Goal: Information Seeking & Learning: Learn about a topic

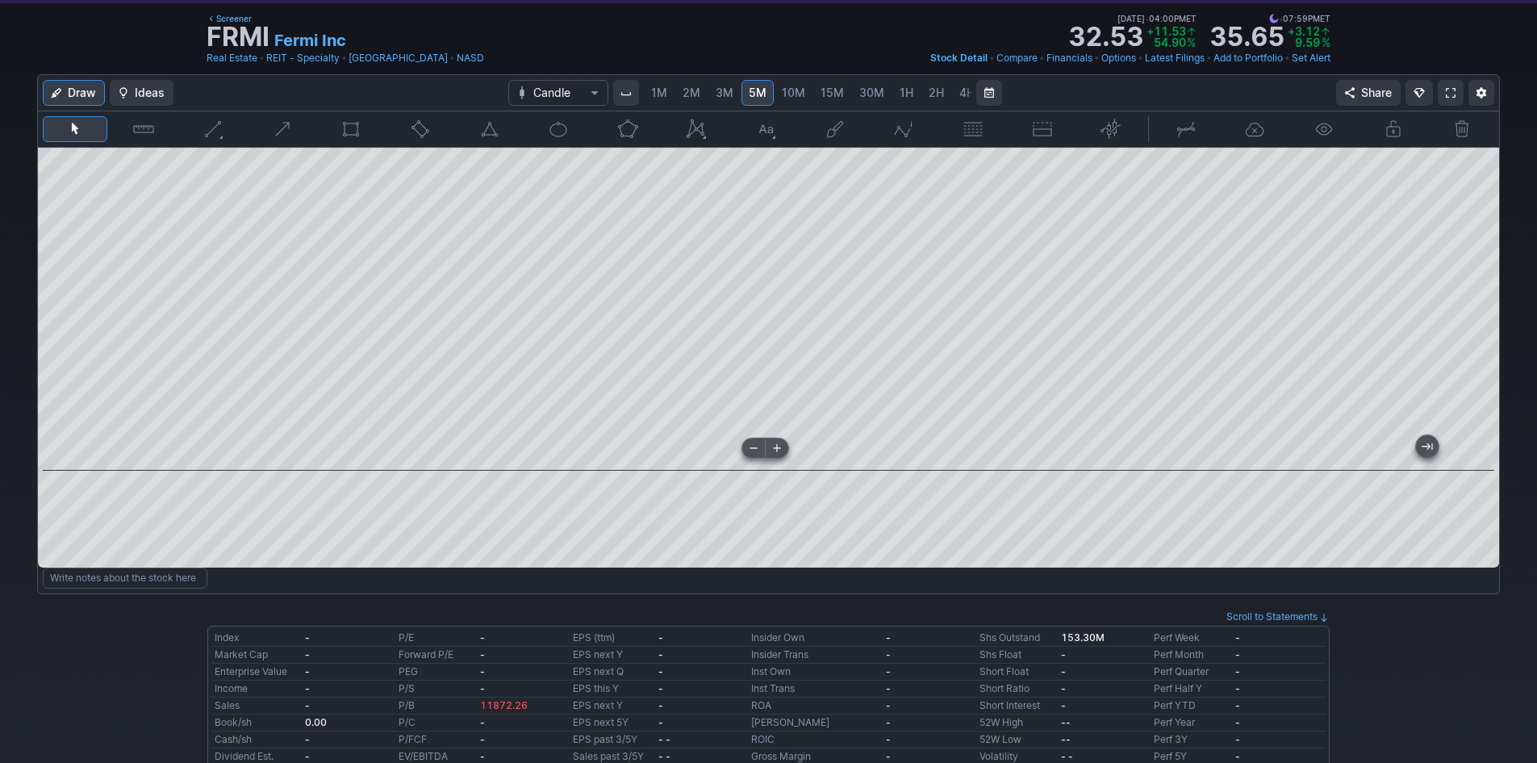
scroll to position [81, 0]
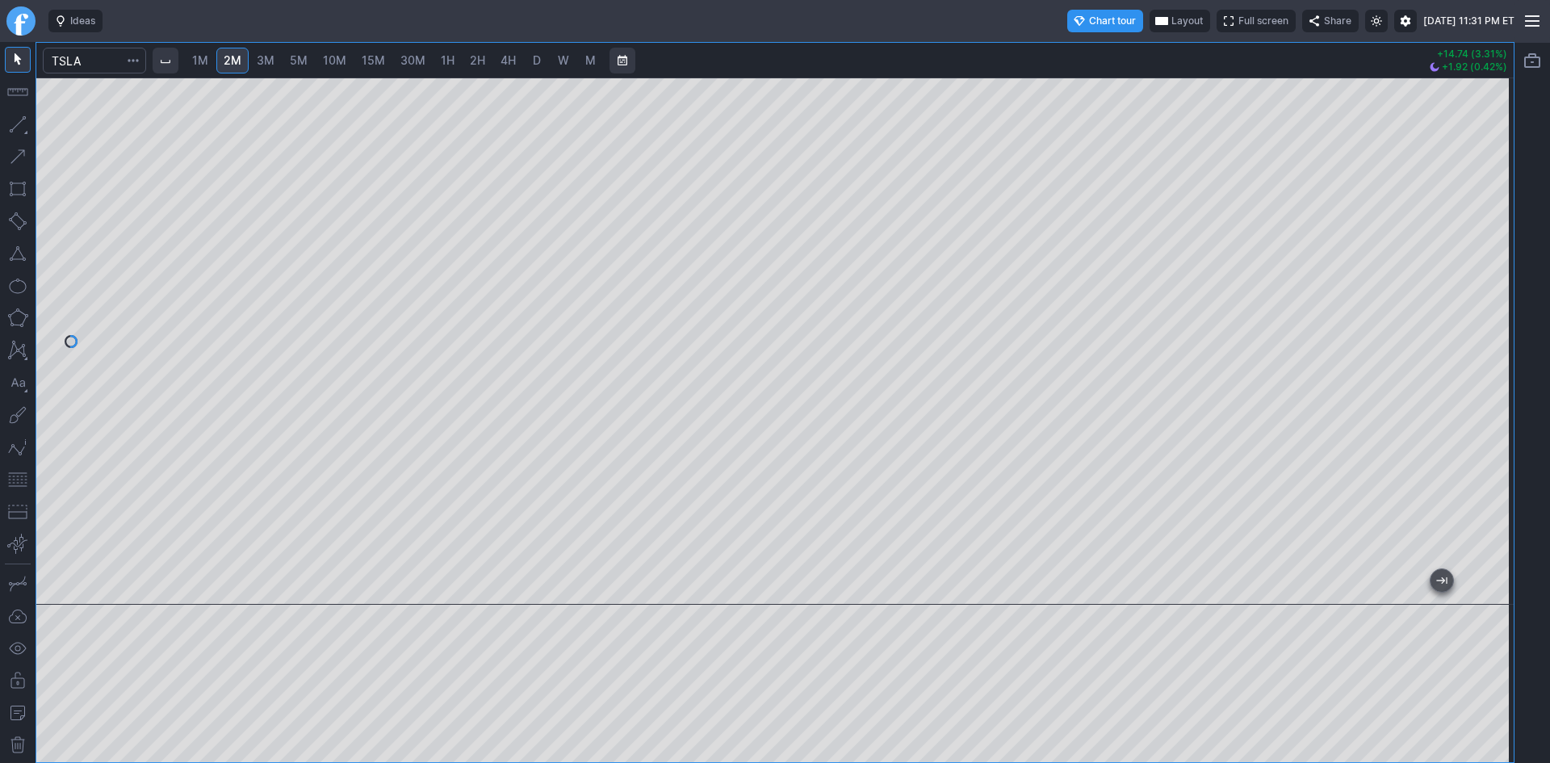
drag, startPoint x: 1509, startPoint y: 259, endPoint x: 1496, endPoint y: 336, distance: 77.9
click at [1496, 336] on div at bounding box center [1496, 337] width 34 height 487
click at [93, 63] on input "Search" at bounding box center [94, 61] width 103 height 26
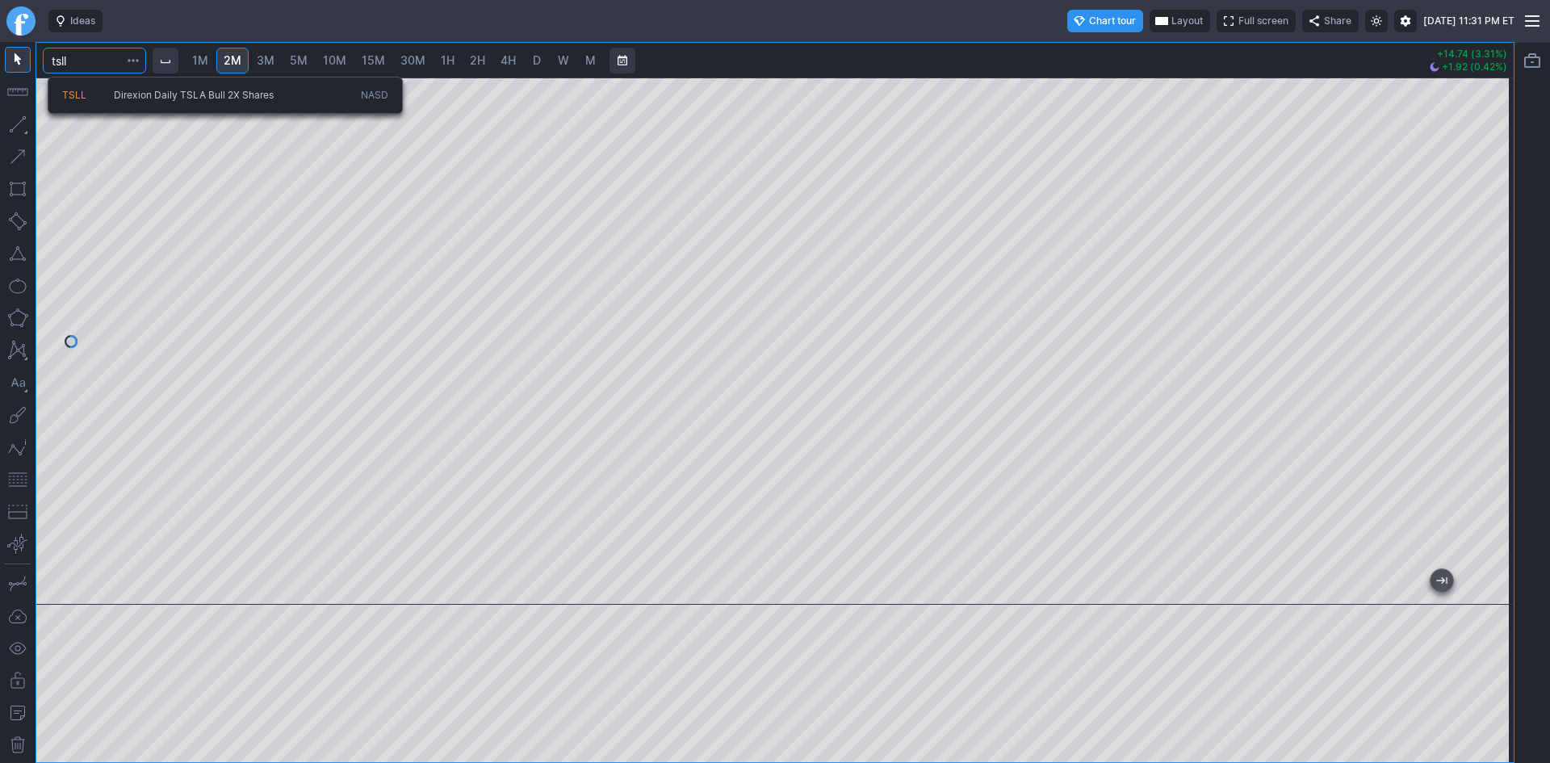
type input "tsll"
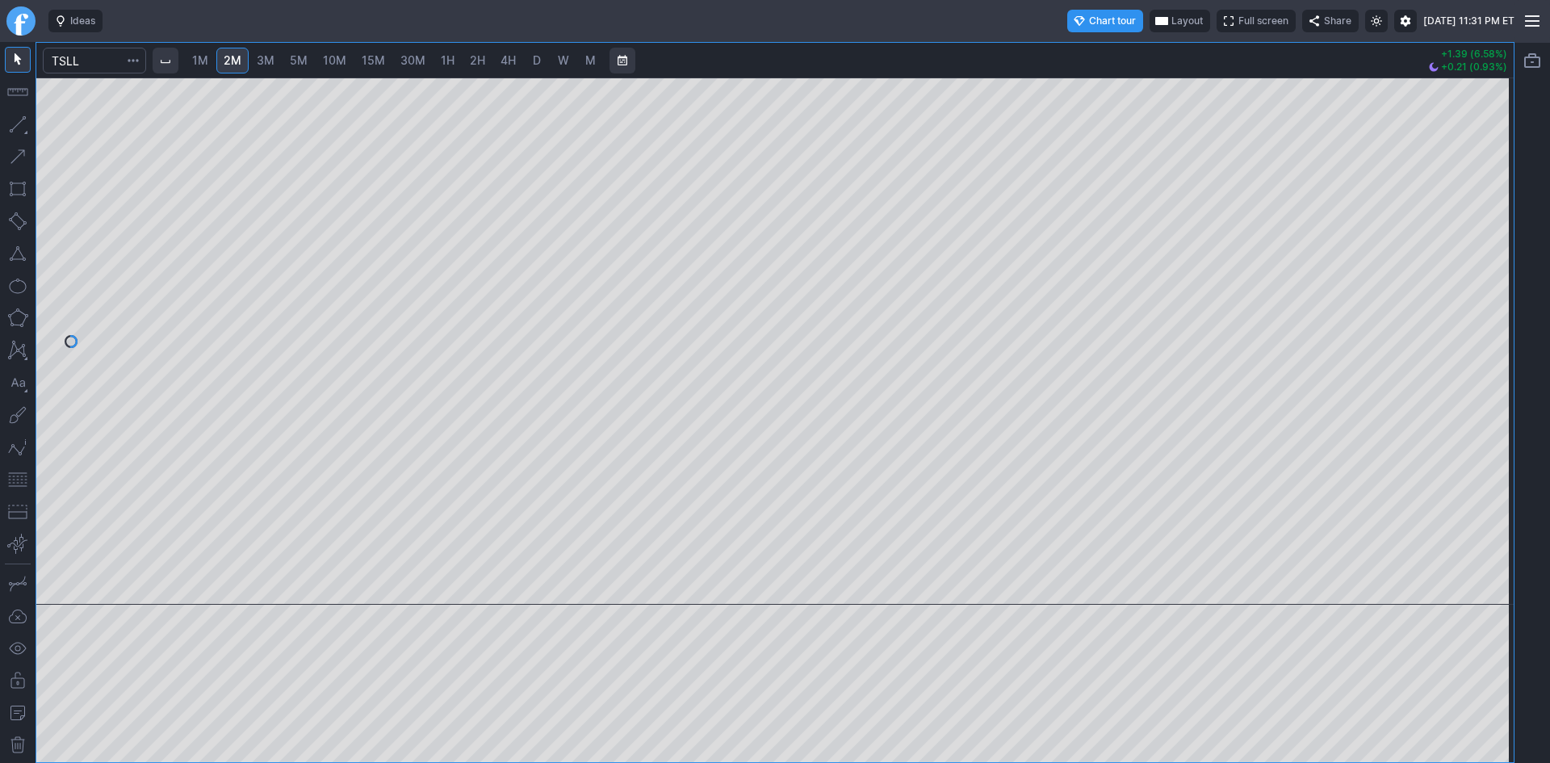
drag, startPoint x: 1491, startPoint y: 265, endPoint x: 1487, endPoint y: 350, distance: 85.6
click at [1487, 350] on div at bounding box center [1496, 337] width 34 height 487
click at [414, 56] on span "30M" at bounding box center [412, 60] width 25 height 14
click at [338, 62] on span "10M" at bounding box center [334, 60] width 23 height 14
drag, startPoint x: 1489, startPoint y: 223, endPoint x: 1489, endPoint y: 241, distance: 17.8
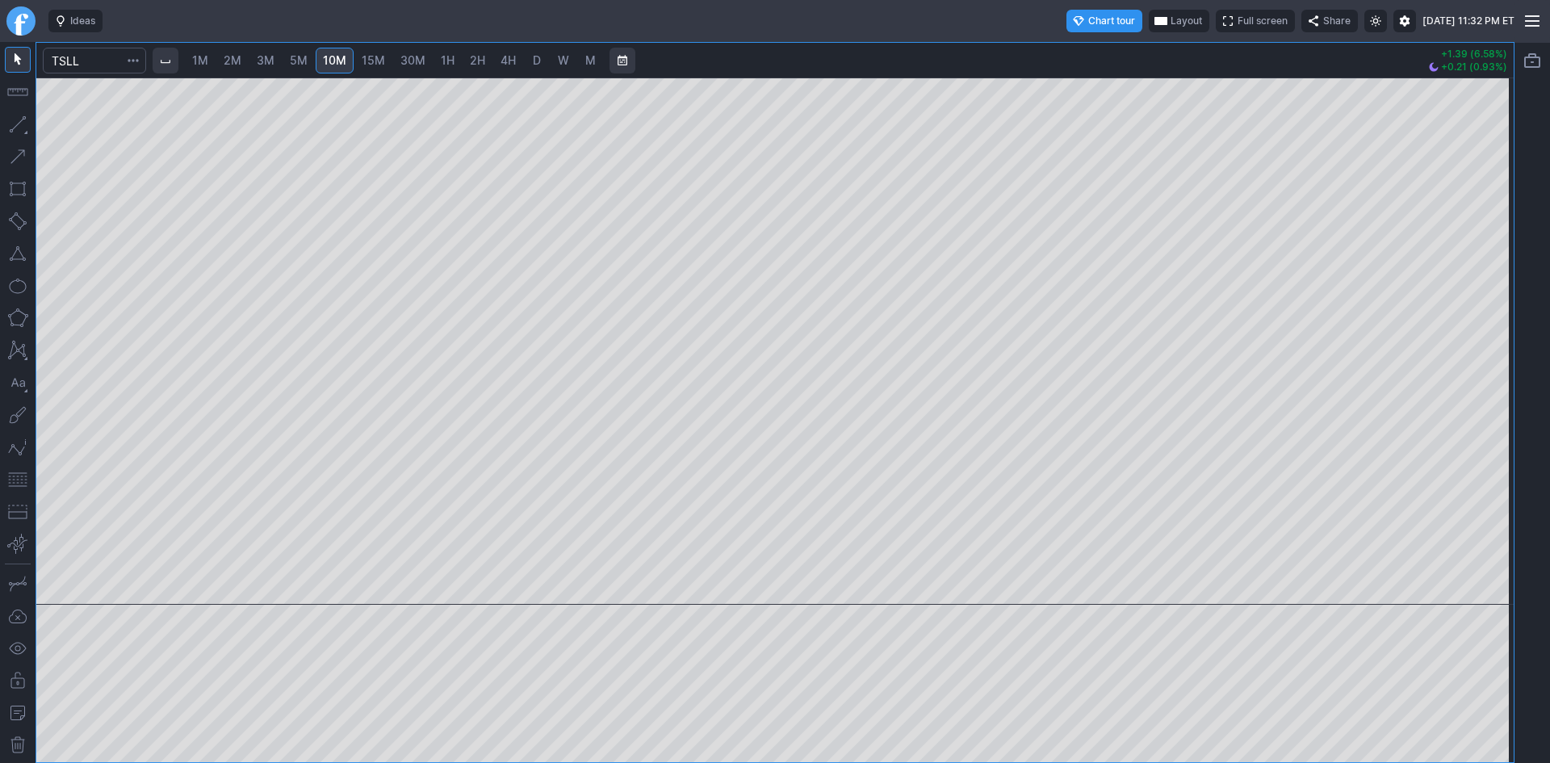
click at [1489, 241] on div at bounding box center [1496, 337] width 34 height 487
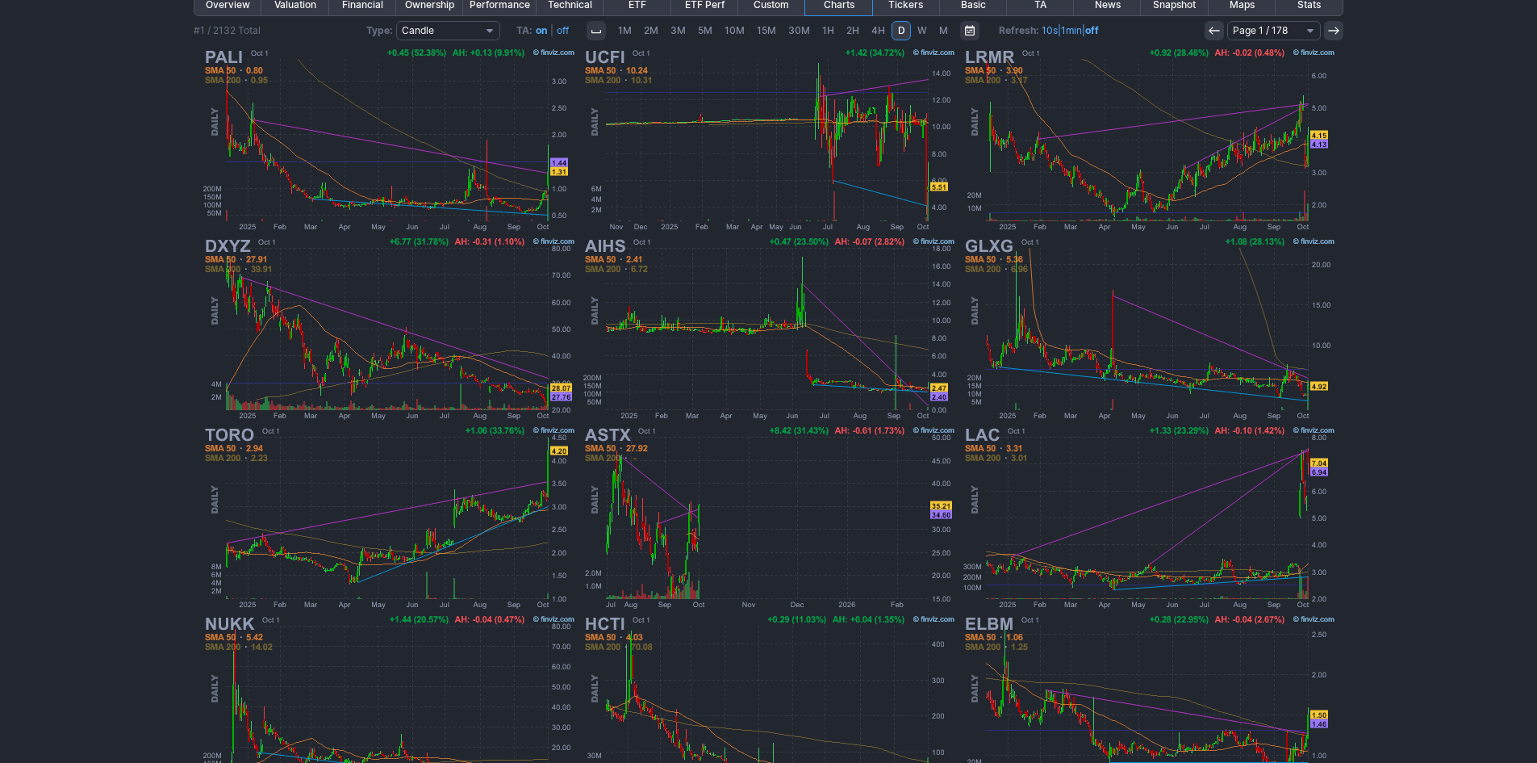
scroll to position [251, 0]
click at [333, 340] on img at bounding box center [389, 327] width 378 height 189
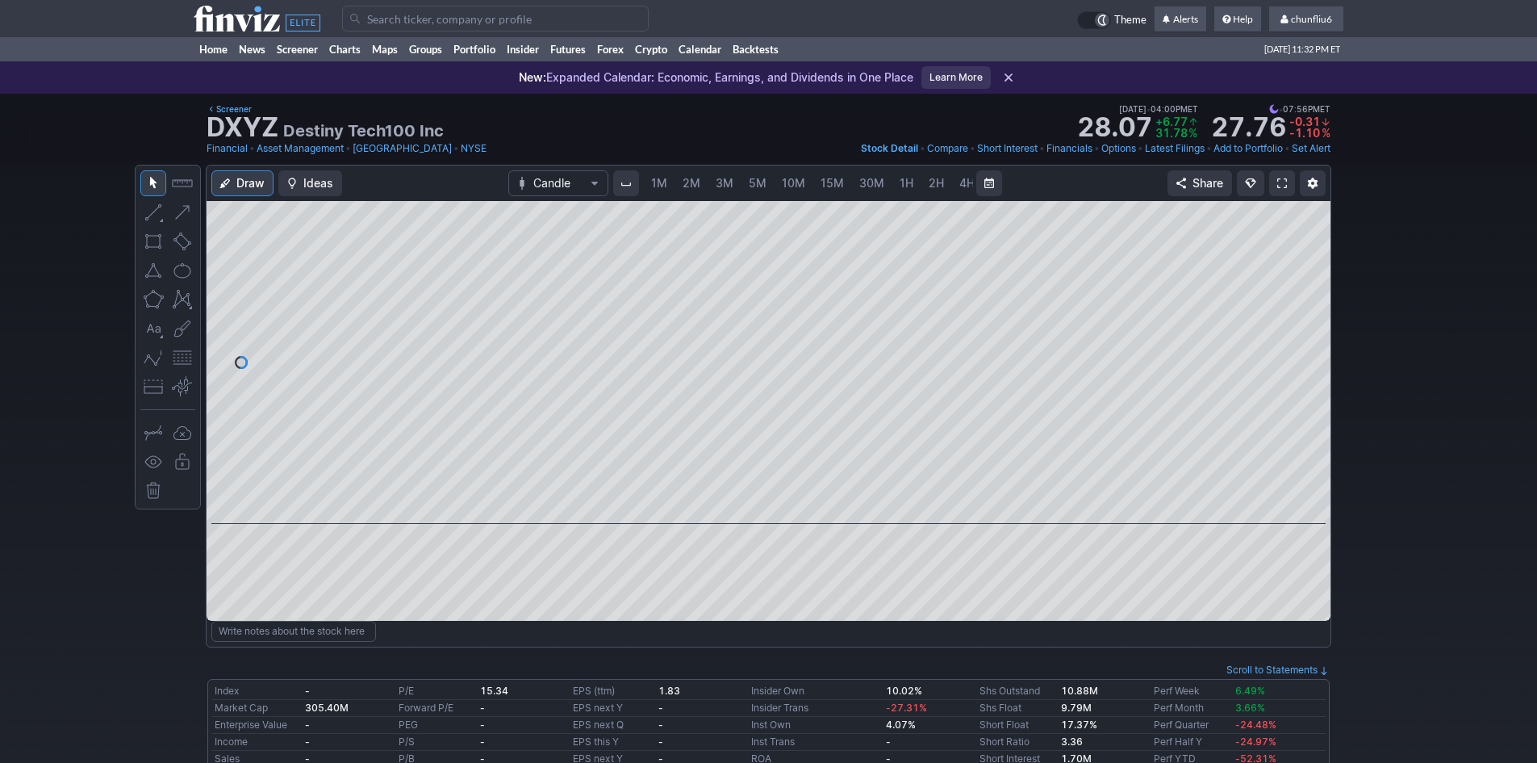
scroll to position [0, 87]
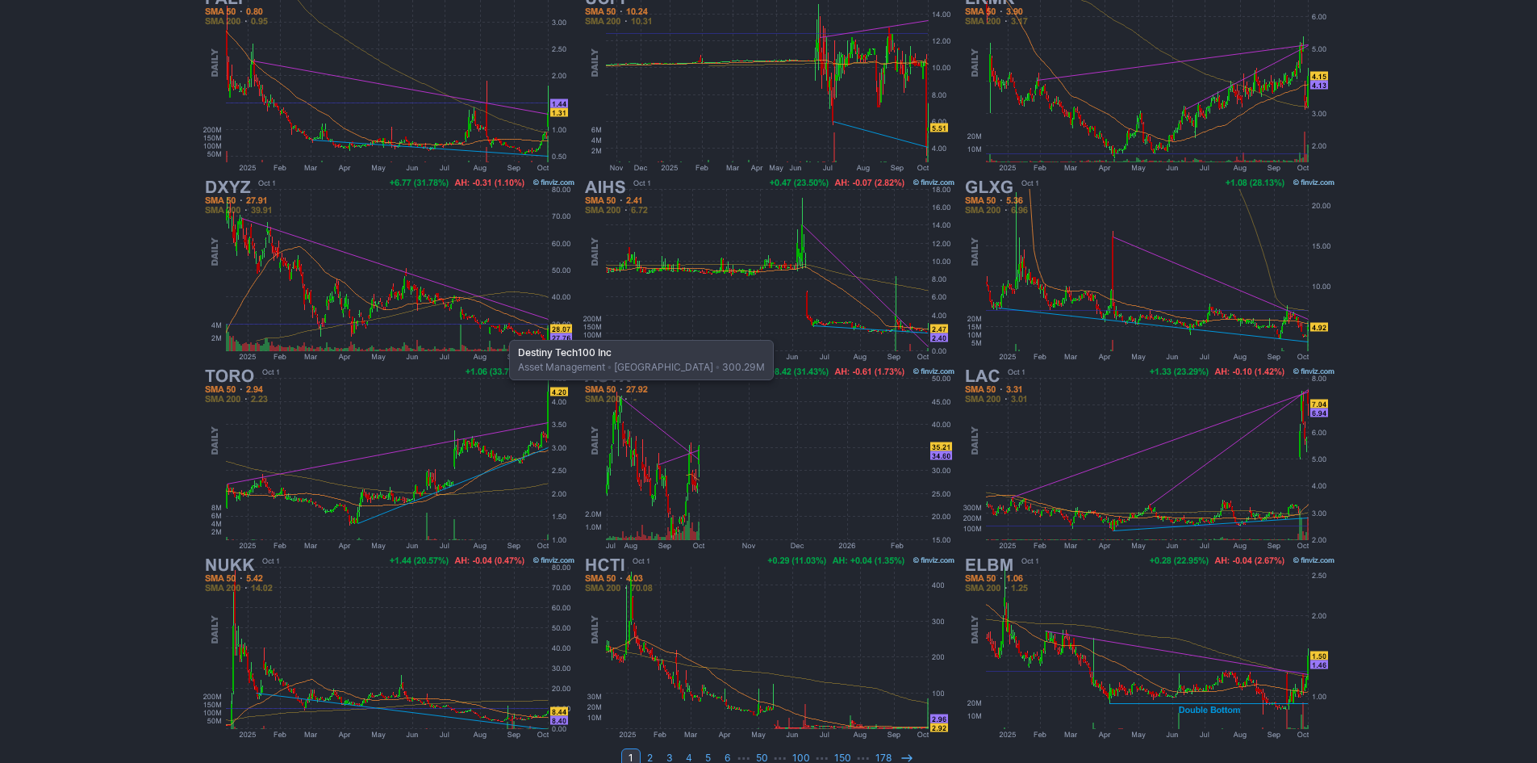
scroll to position [332, 0]
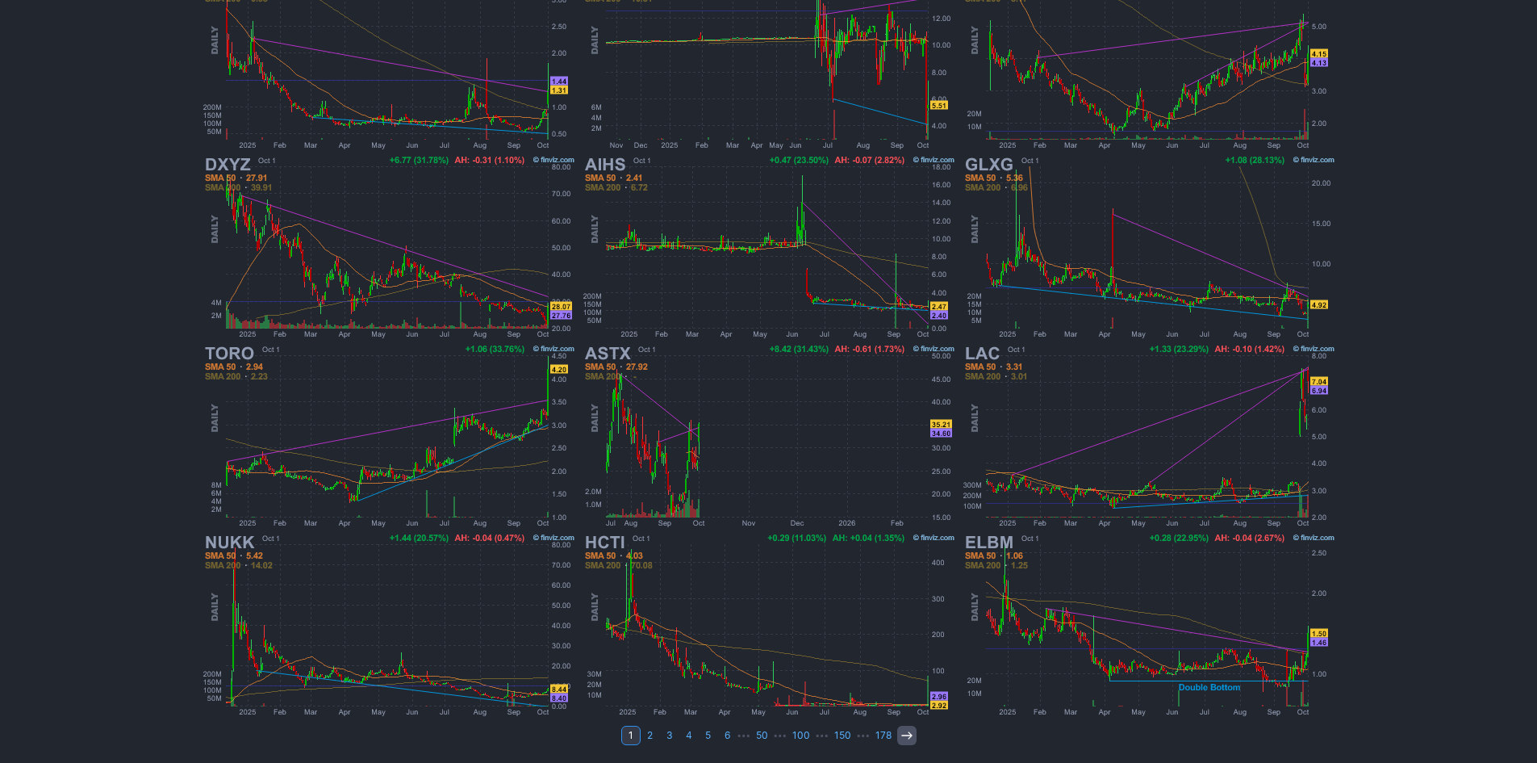
click at [903, 734] on icon at bounding box center [907, 735] width 13 height 13
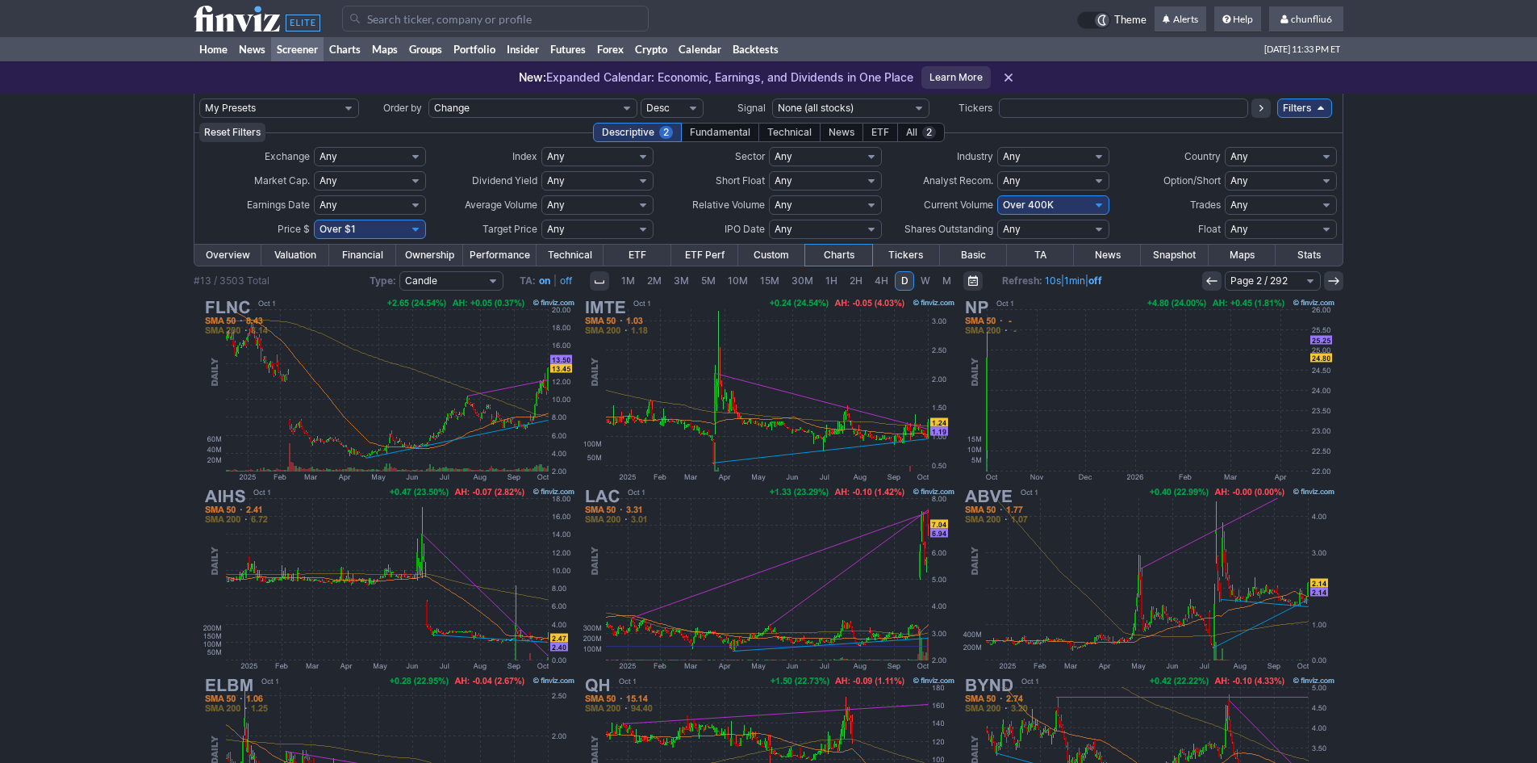
click at [1216, 283] on icon at bounding box center [1212, 280] width 13 height 13
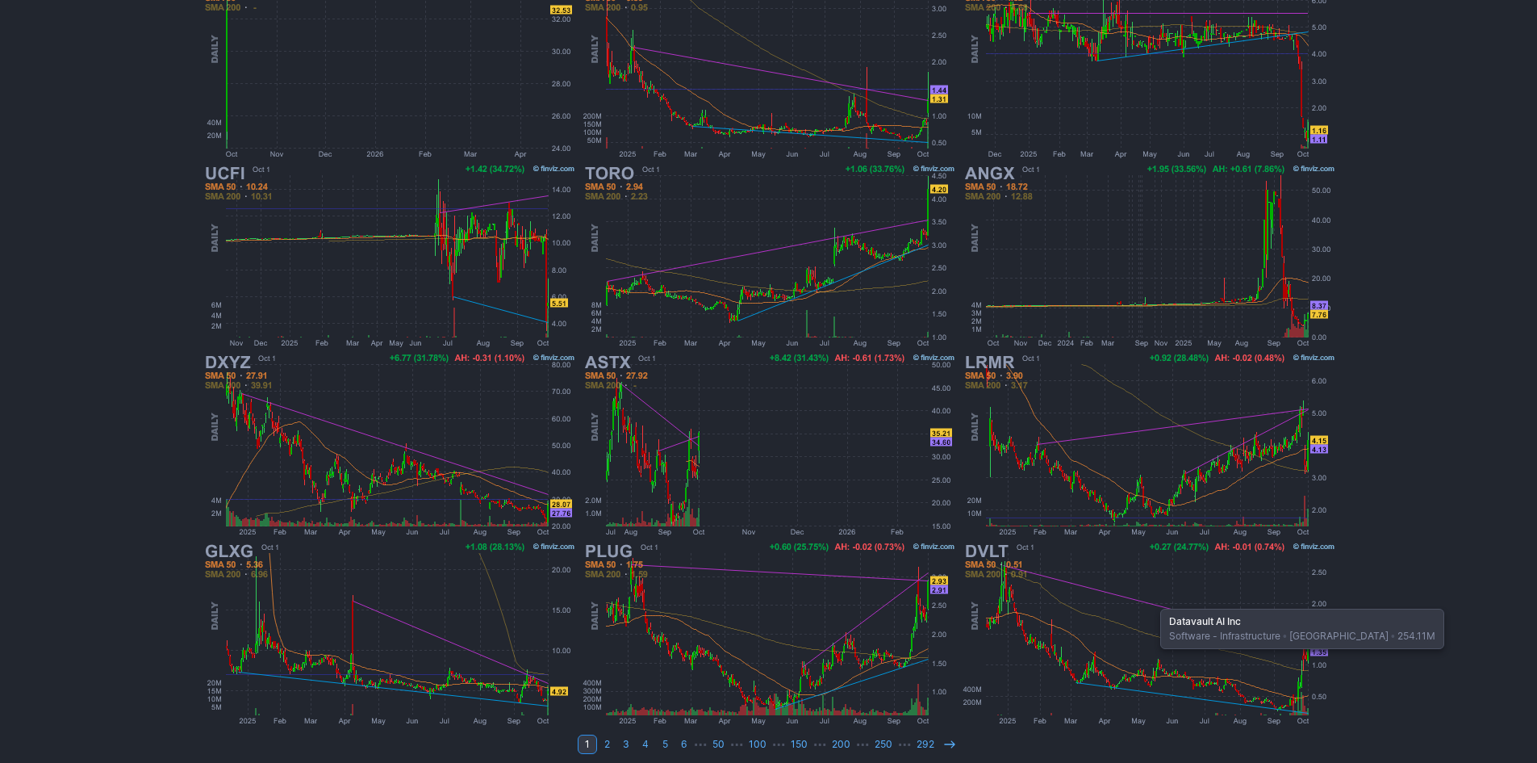
scroll to position [332, 0]
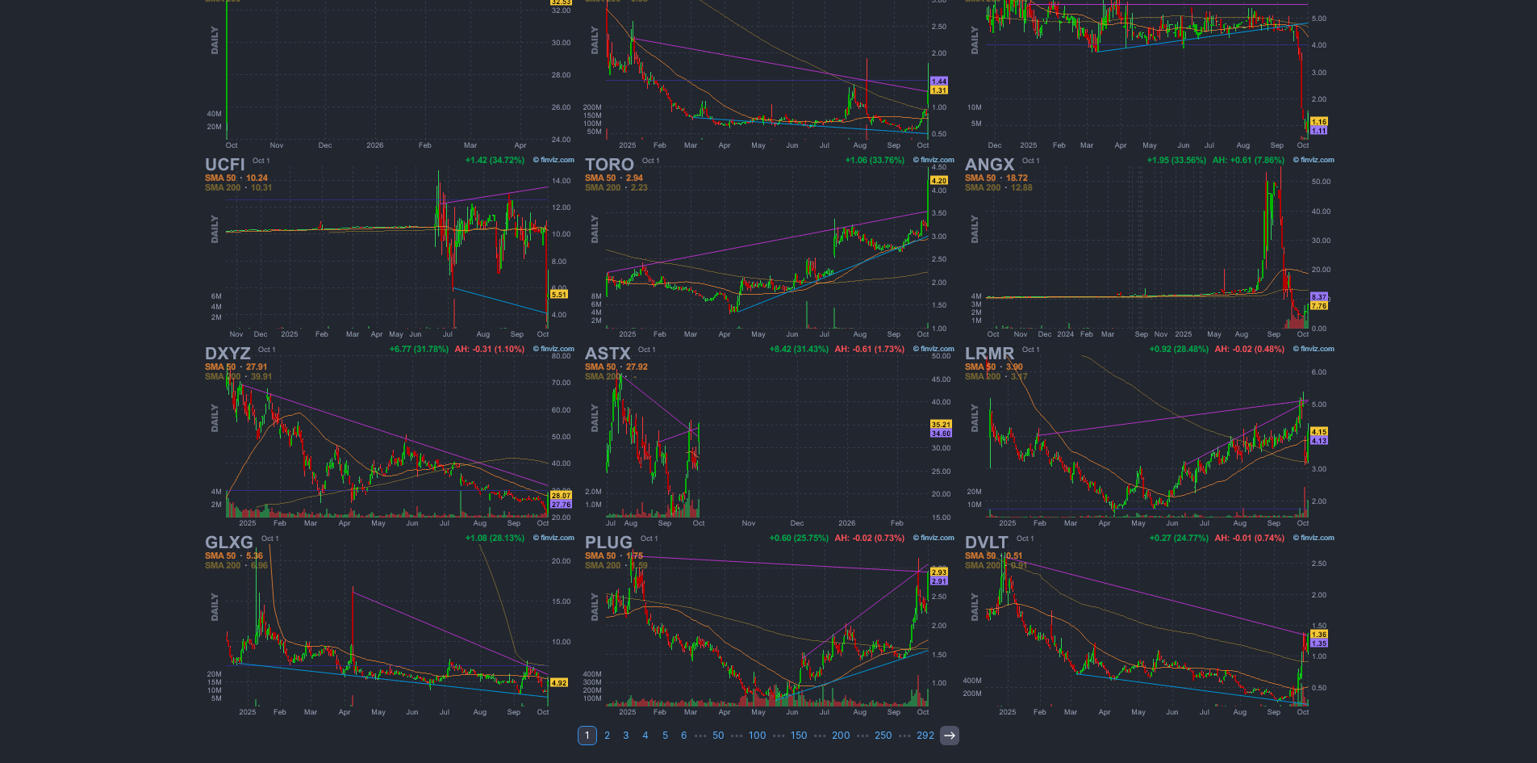
click at [940, 733] on link at bounding box center [949, 735] width 19 height 19
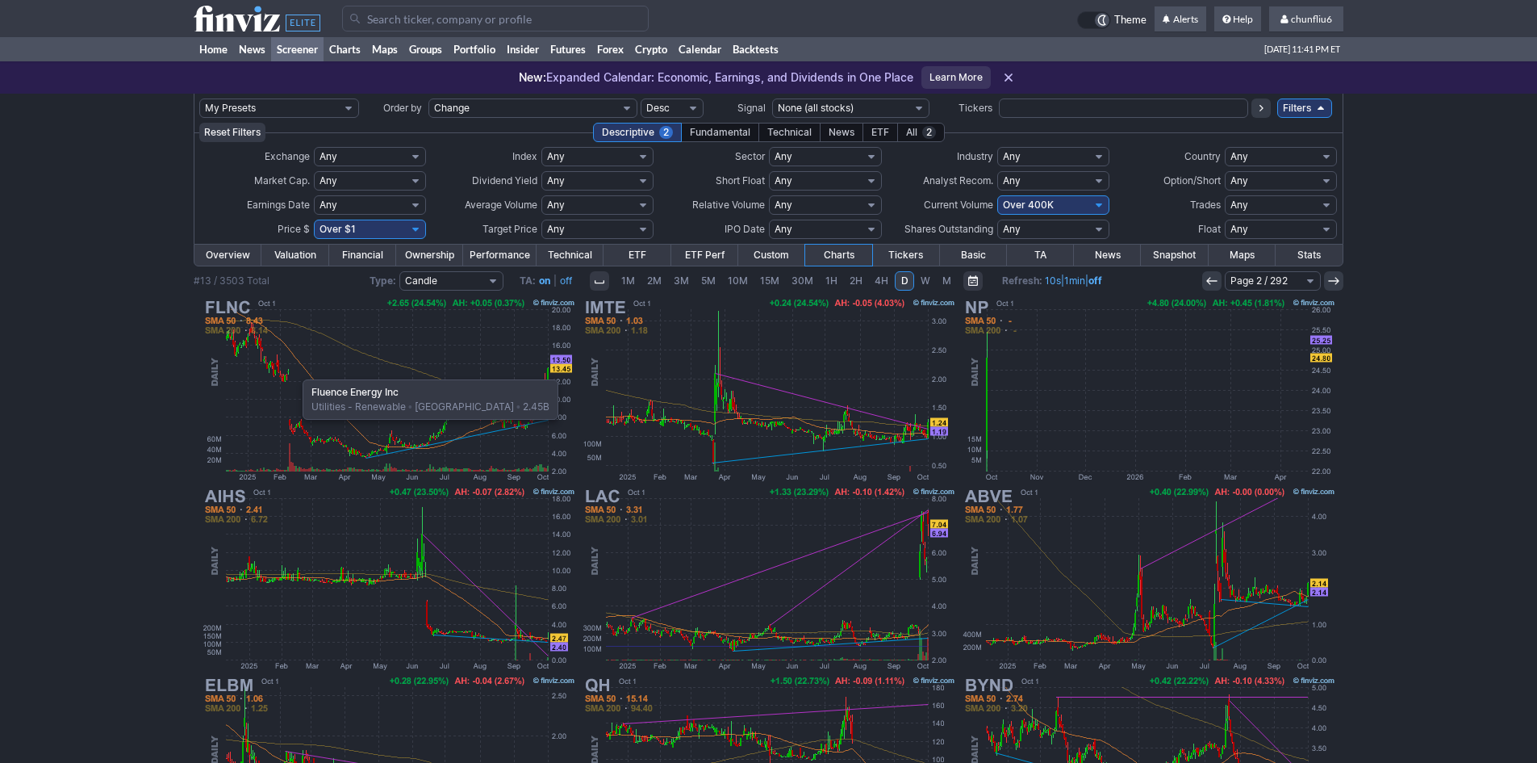
click at [295, 371] on img at bounding box center [389, 389] width 378 height 189
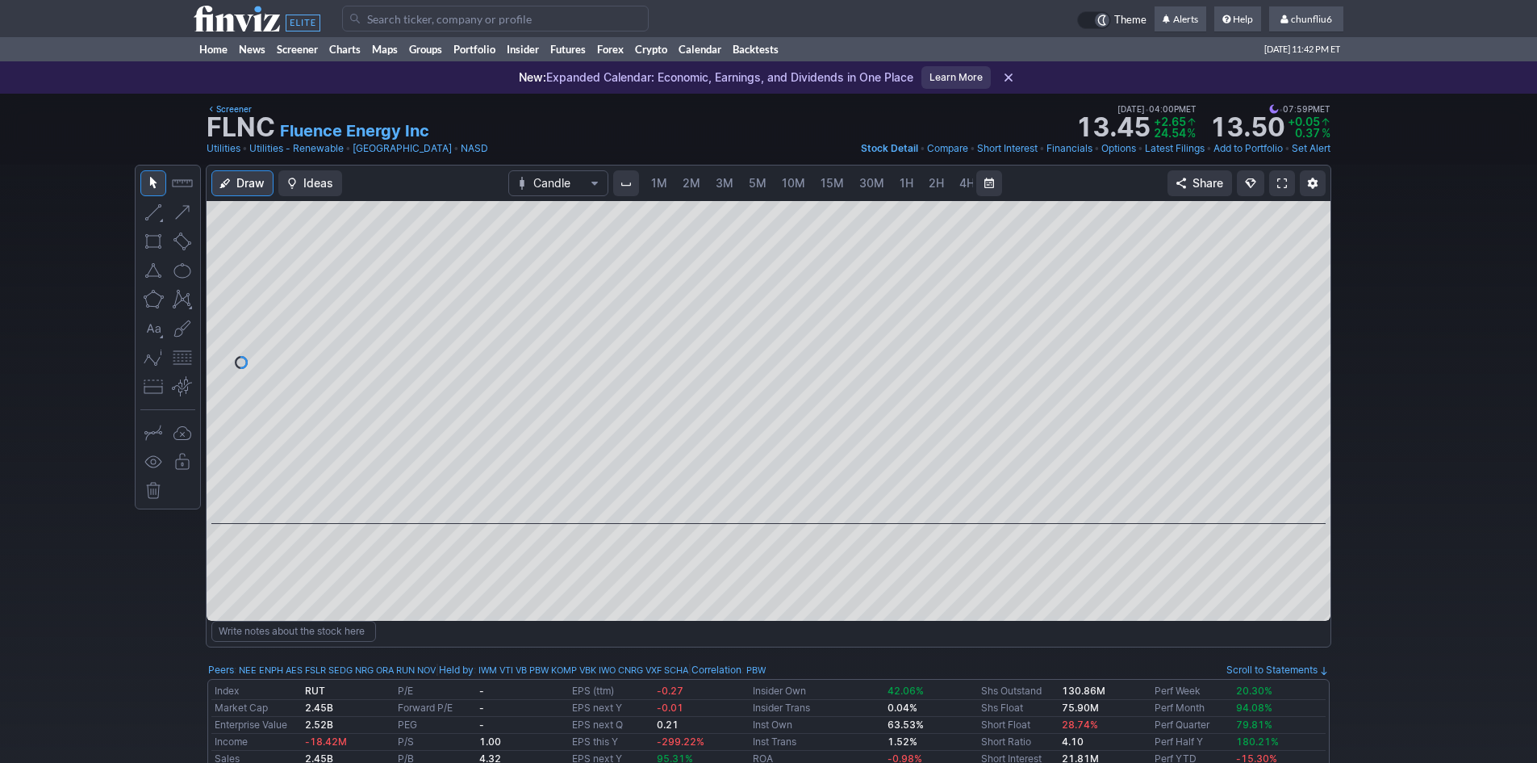
scroll to position [0, 87]
click at [672, 178] on span "5M" at bounding box center [671, 183] width 18 height 14
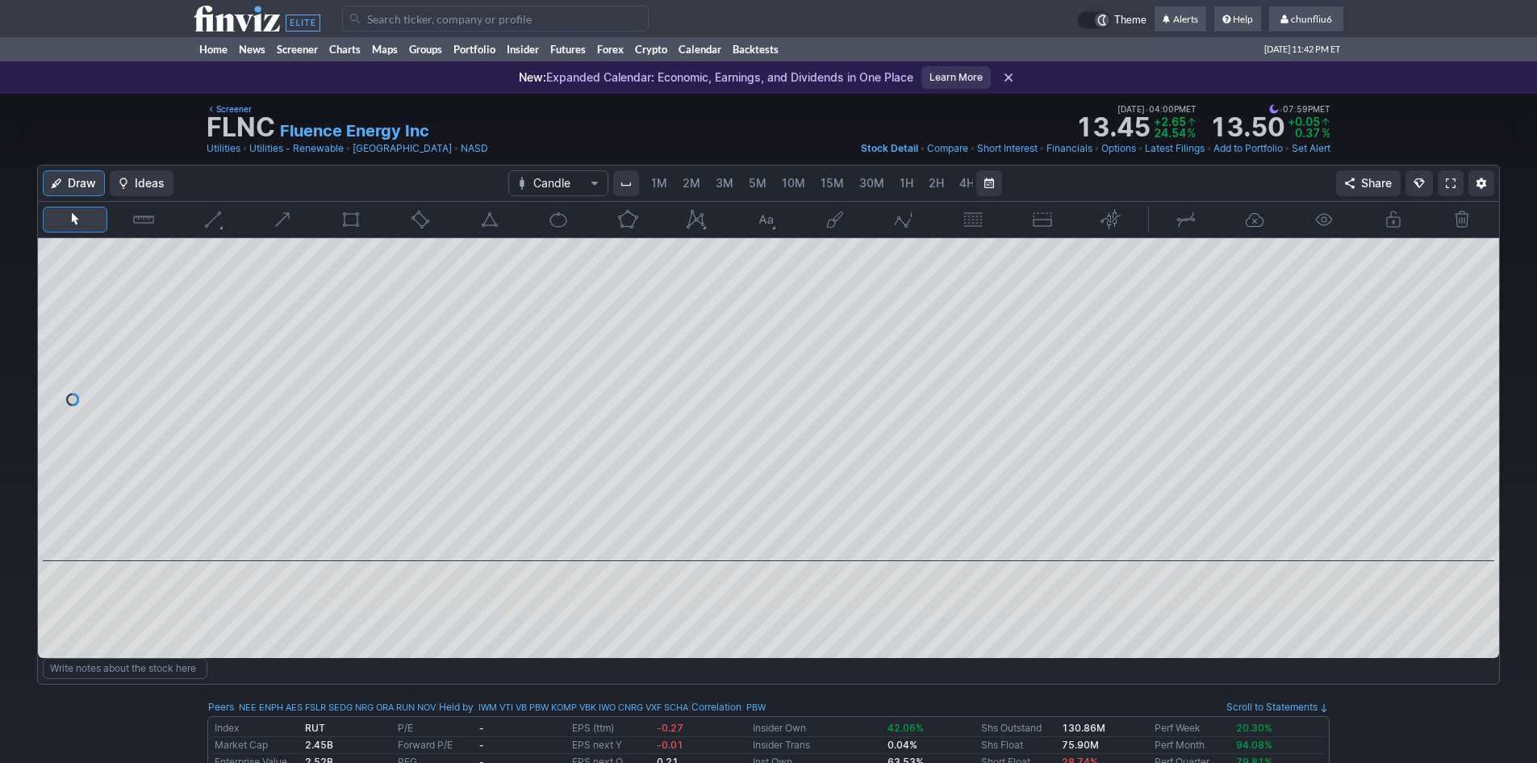
scroll to position [0, 87]
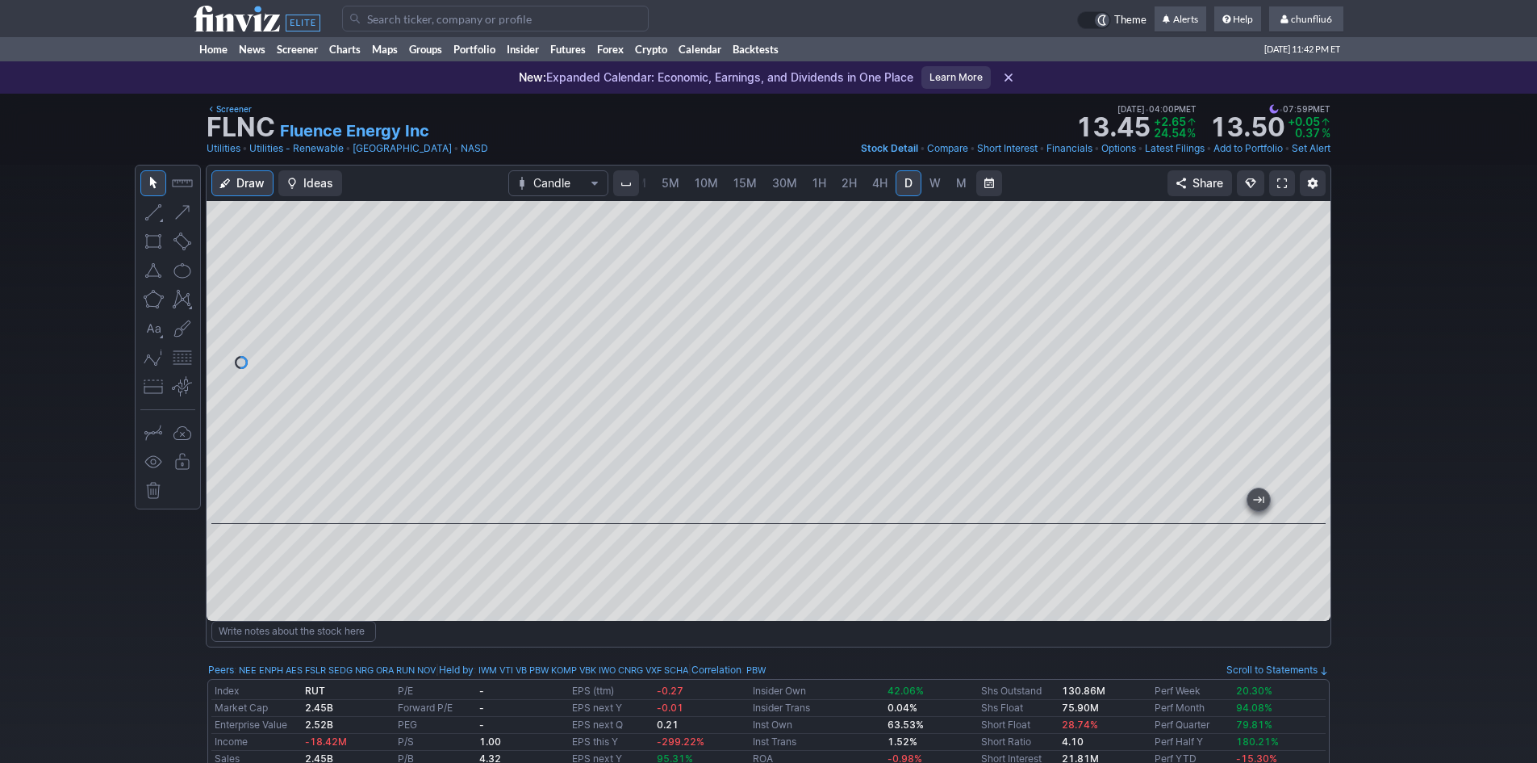
click at [169, 354] on div at bounding box center [168, 337] width 66 height 345
click at [178, 357] on button "button" at bounding box center [182, 358] width 26 height 26
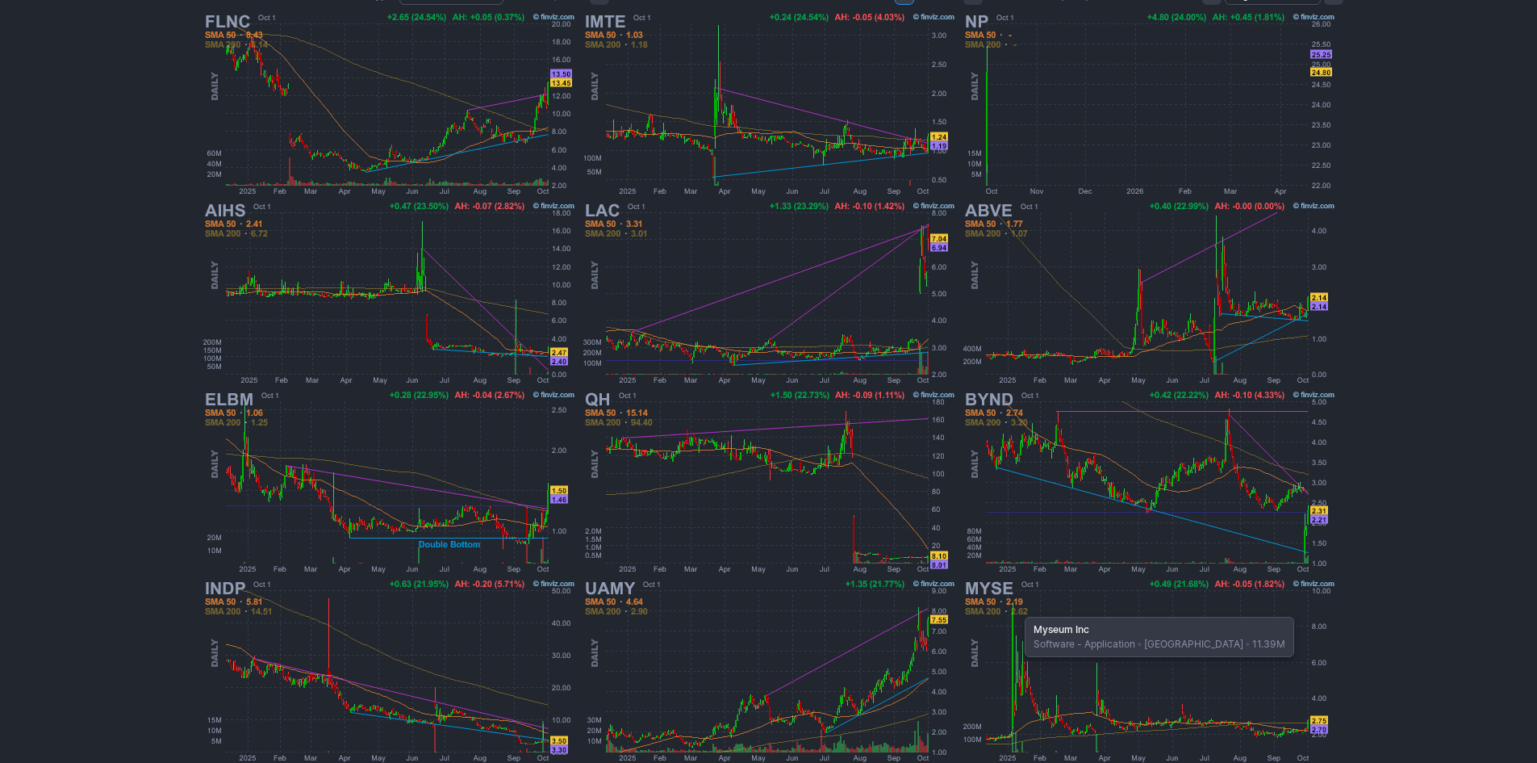
scroll to position [332, 0]
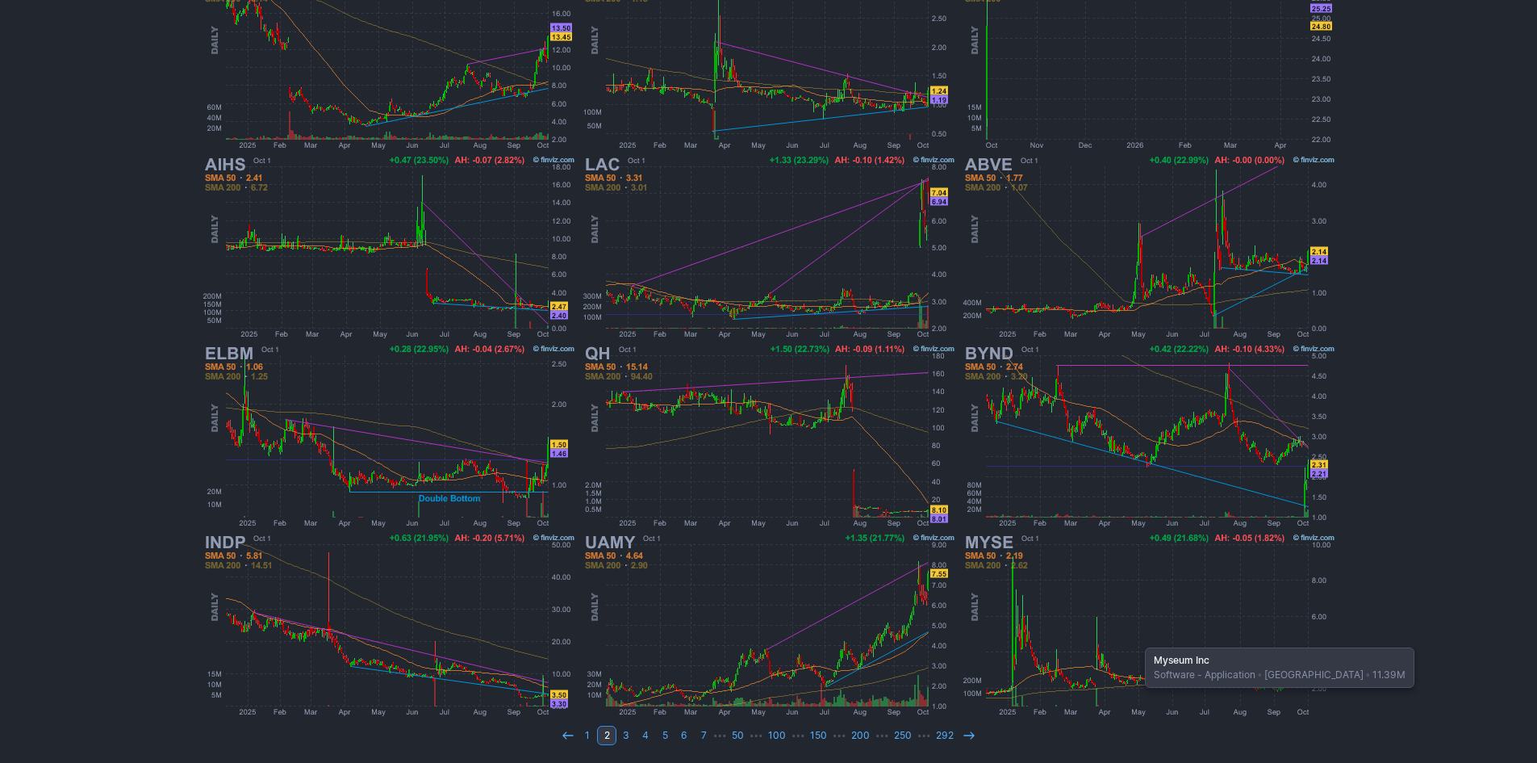
click at [1137, 639] on img at bounding box center [1149, 624] width 378 height 189
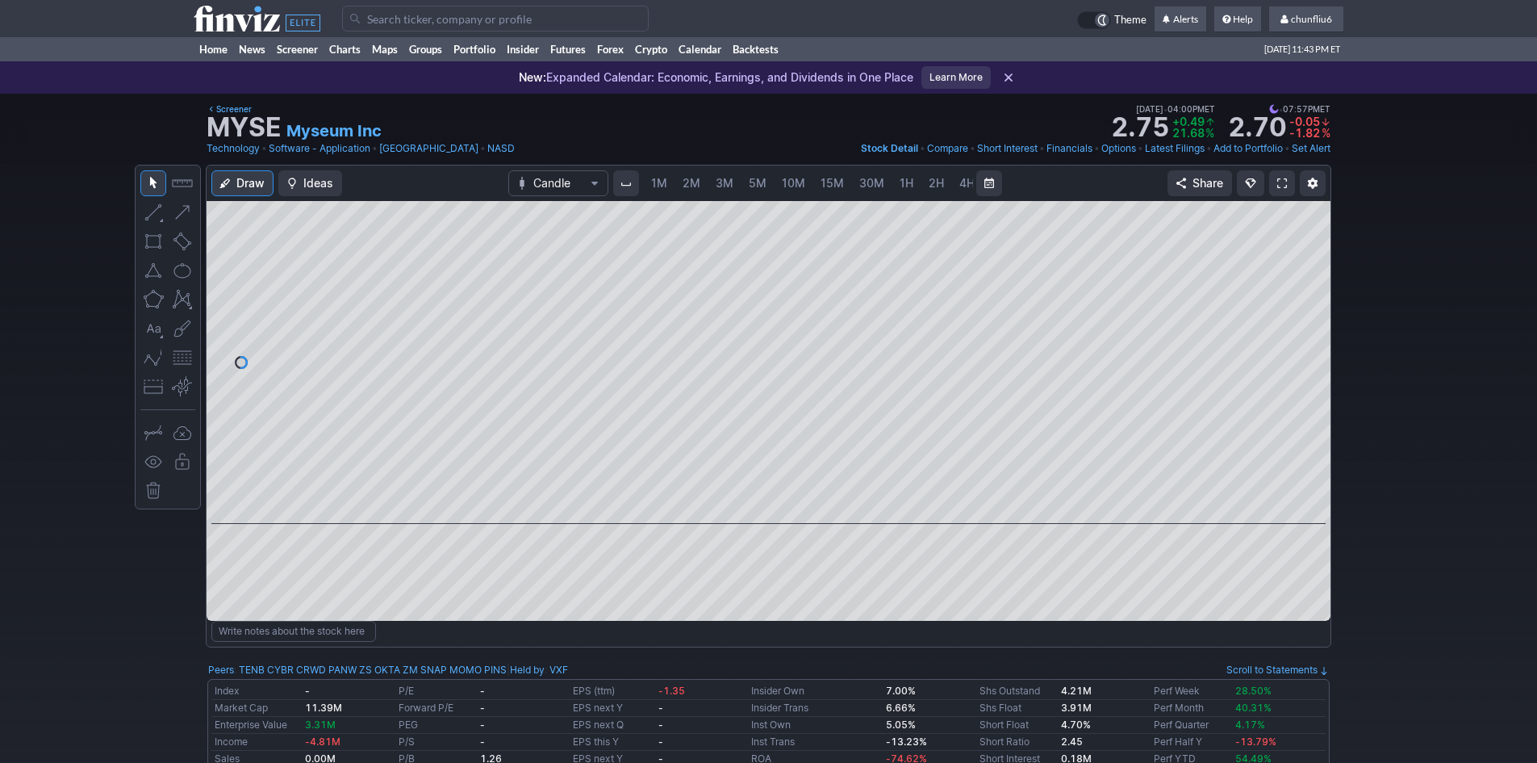
scroll to position [0, 87]
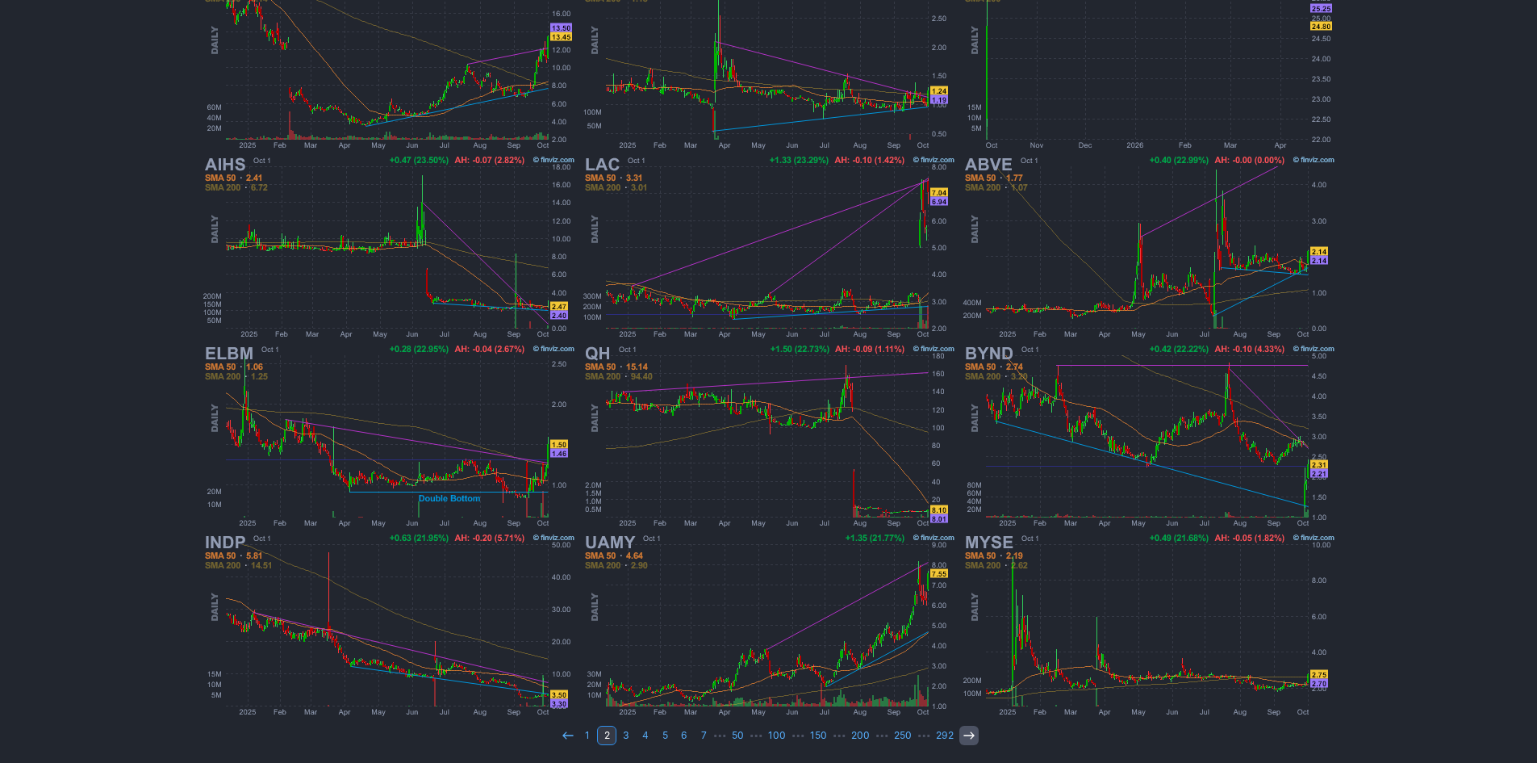
click at [967, 733] on icon at bounding box center [969, 735] width 13 height 13
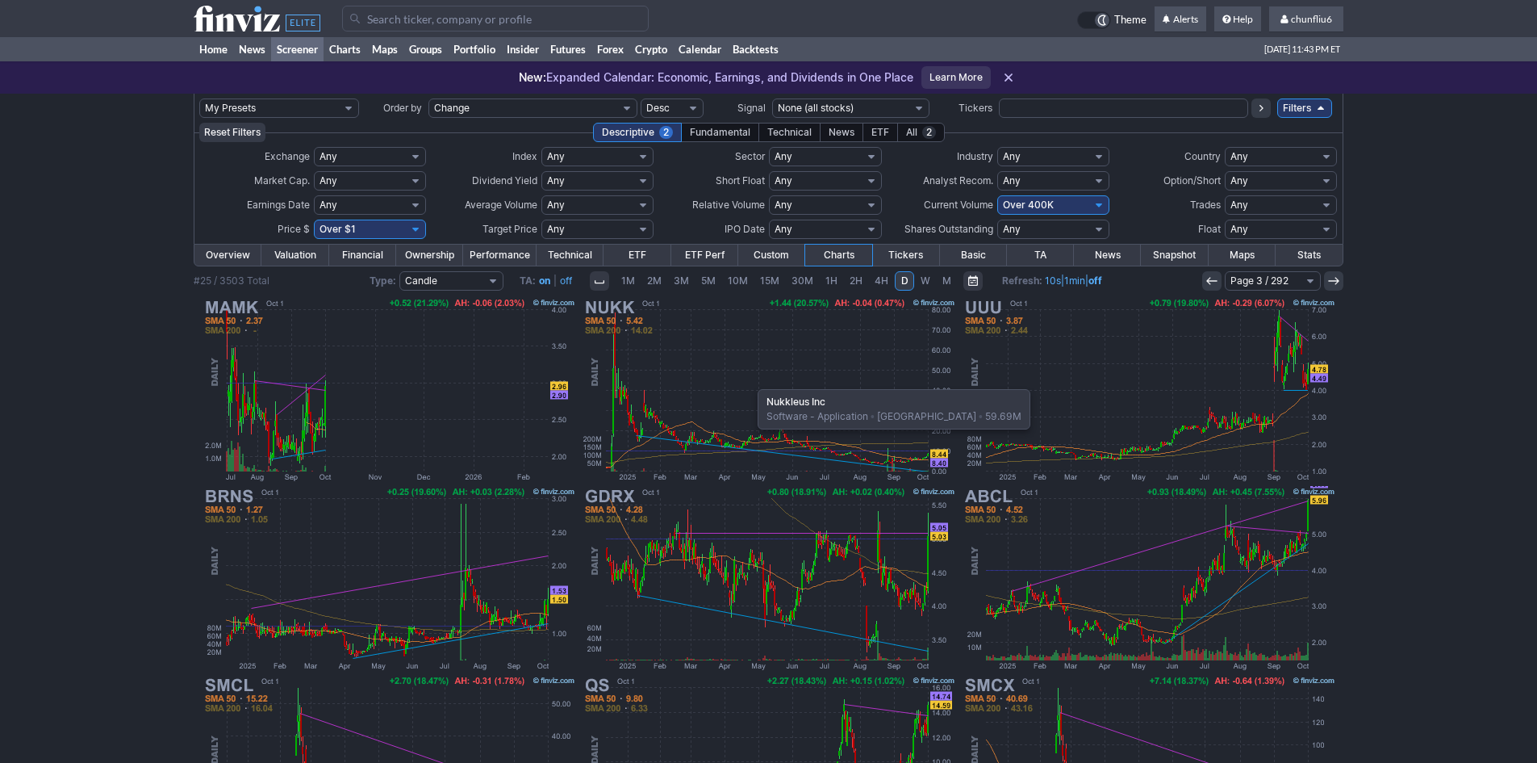
click at [750, 381] on img at bounding box center [769, 389] width 378 height 189
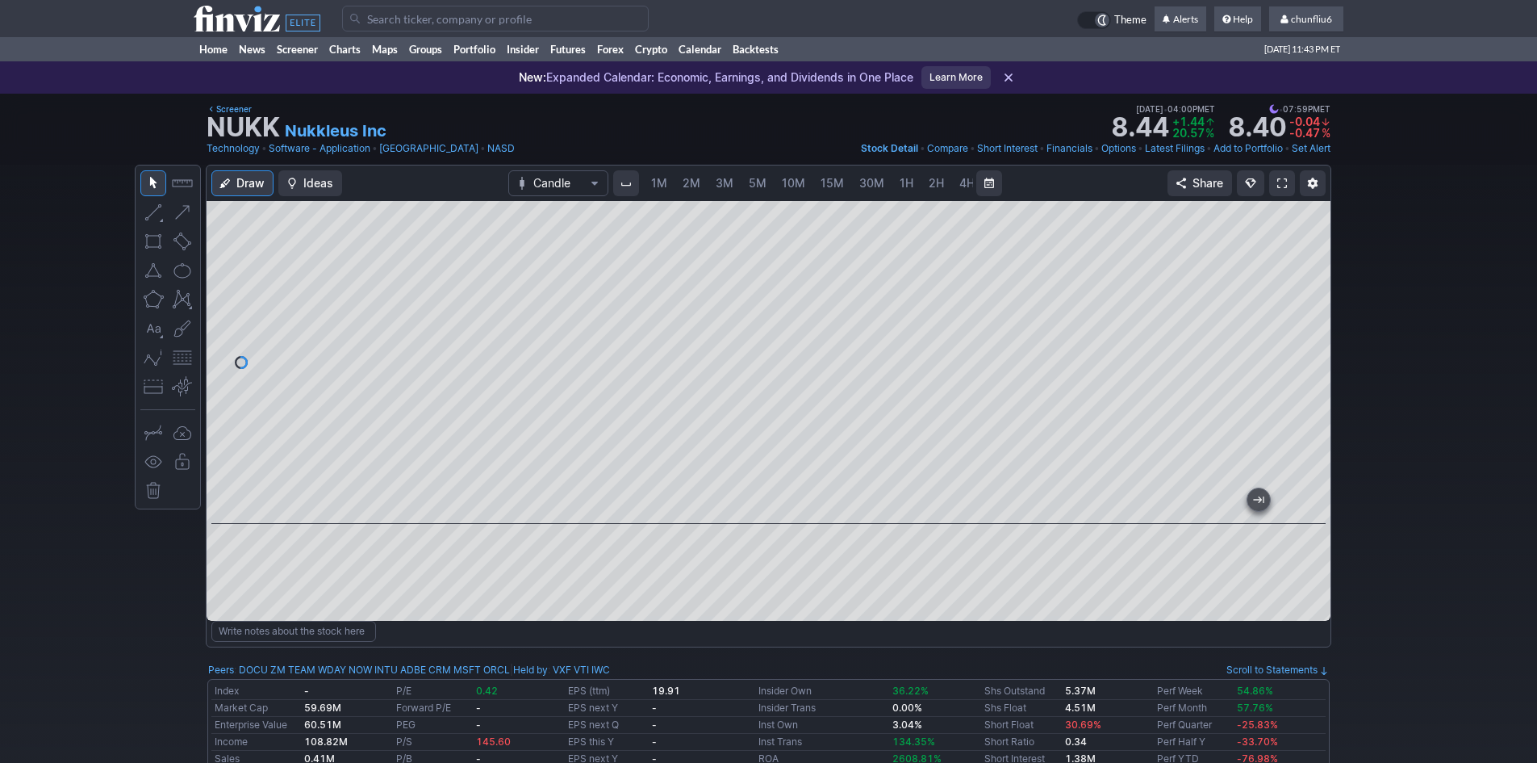
scroll to position [0, 87]
drag, startPoint x: 1311, startPoint y: 426, endPoint x: 1307, endPoint y: 322, distance: 104.2
click at [1316, 313] on div at bounding box center [1314, 358] width 34 height 282
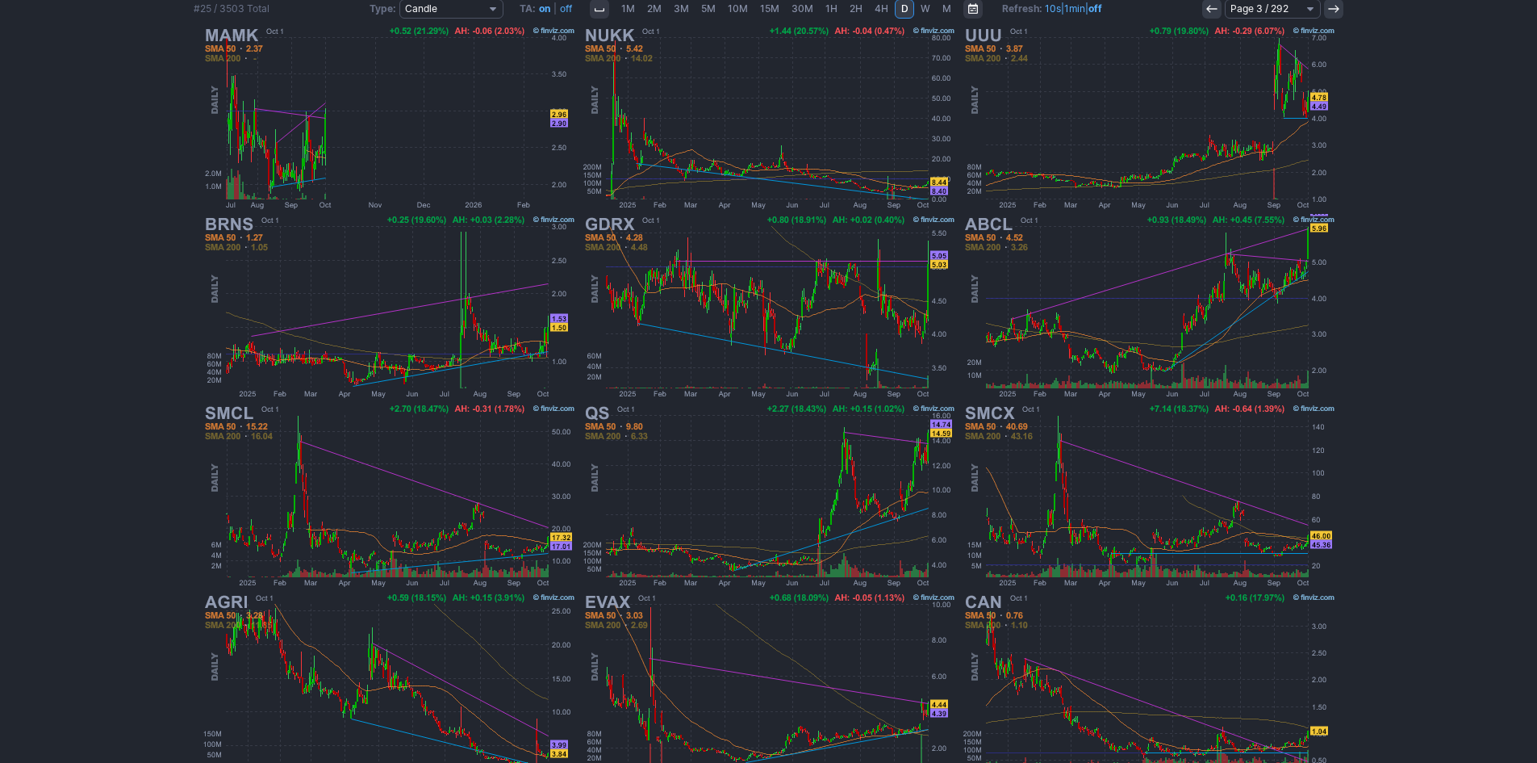
scroll to position [332, 0]
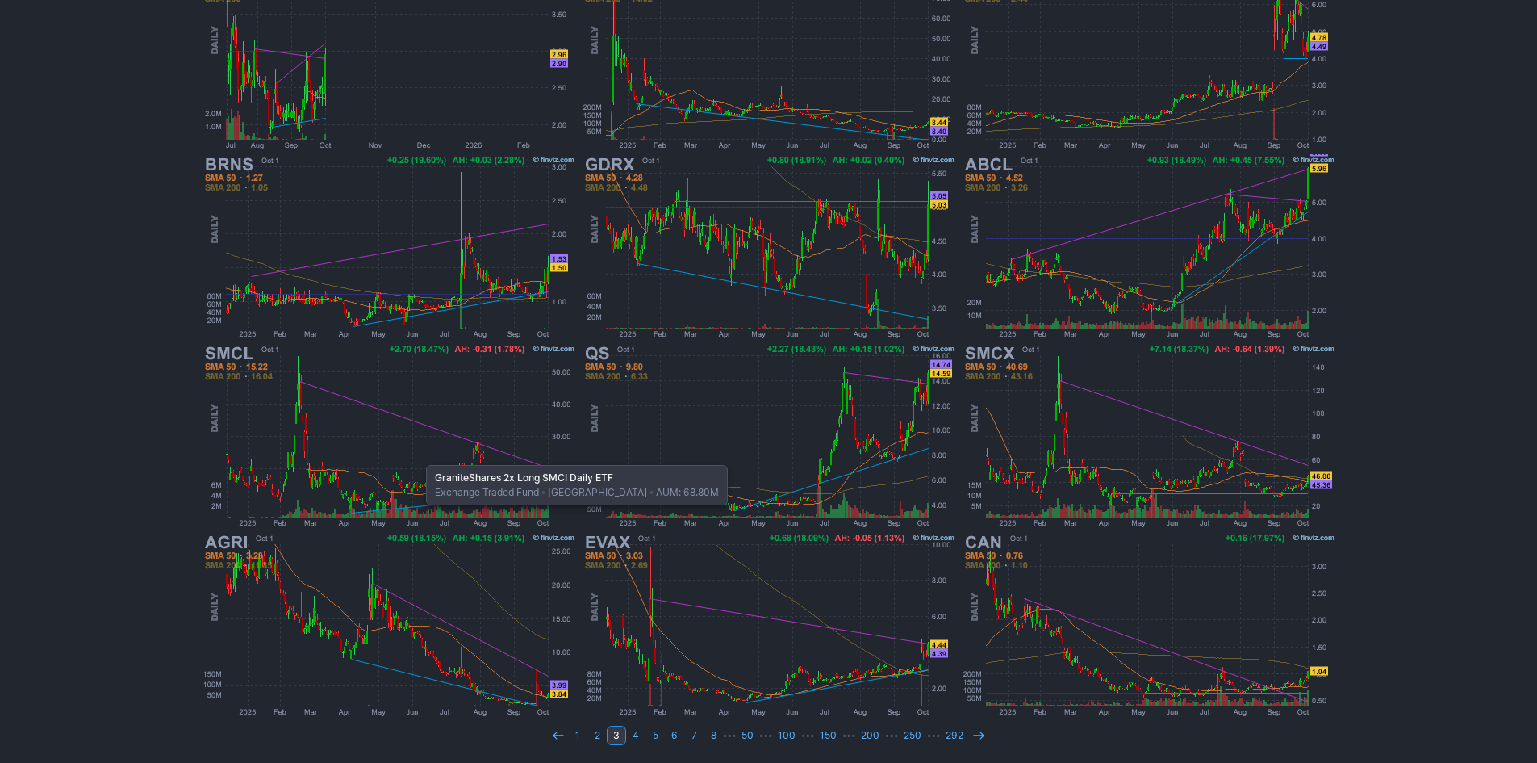
click at [418, 454] on img at bounding box center [389, 435] width 378 height 189
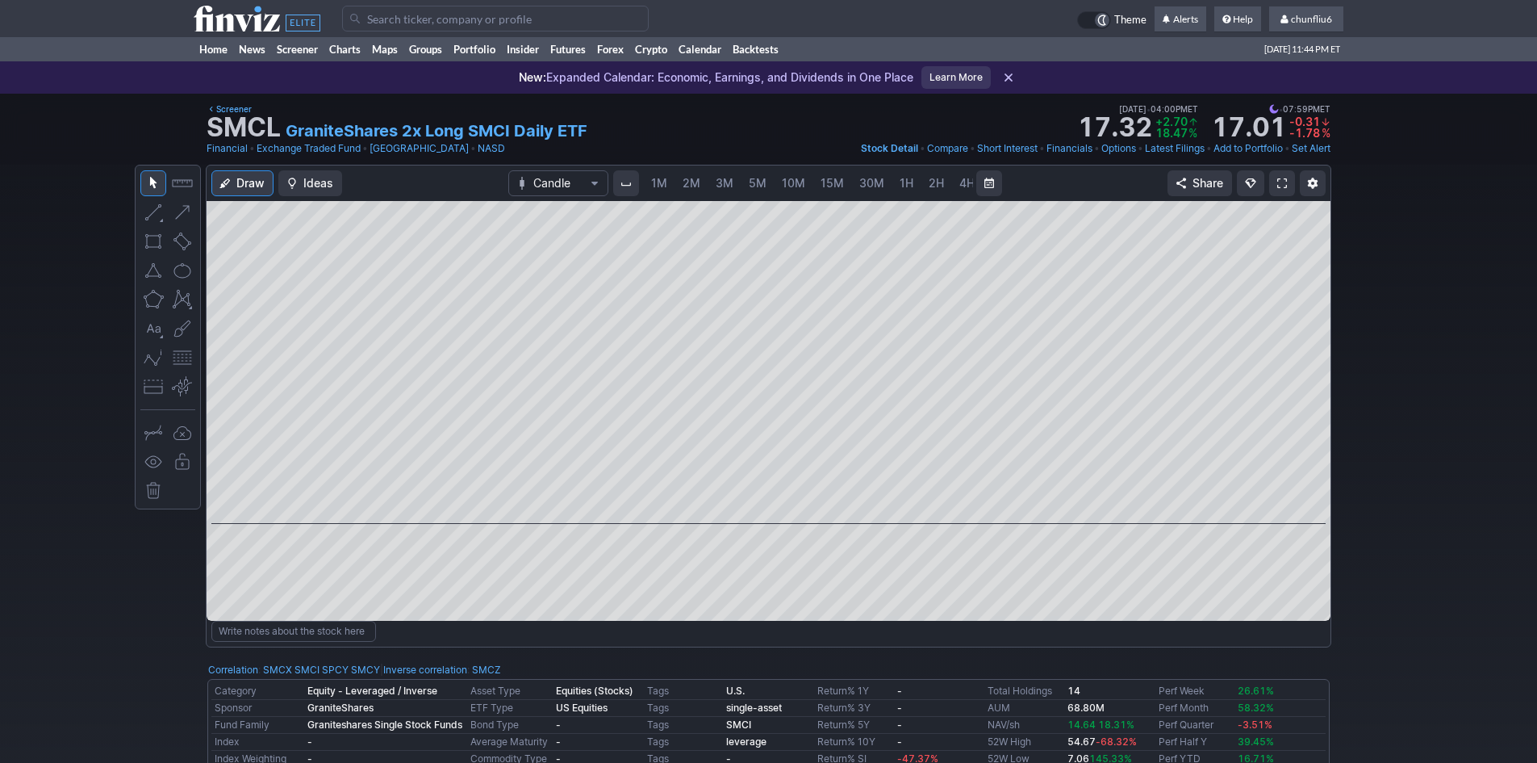
scroll to position [0, 87]
drag, startPoint x: 1303, startPoint y: 446, endPoint x: 1324, endPoint y: 362, distance: 86.7
click at [1324, 362] on div at bounding box center [1314, 358] width 34 height 282
click at [1256, 235] on div at bounding box center [769, 362] width 1124 height 323
drag, startPoint x: 1299, startPoint y: 390, endPoint x: 1094, endPoint y: 199, distance: 279.8
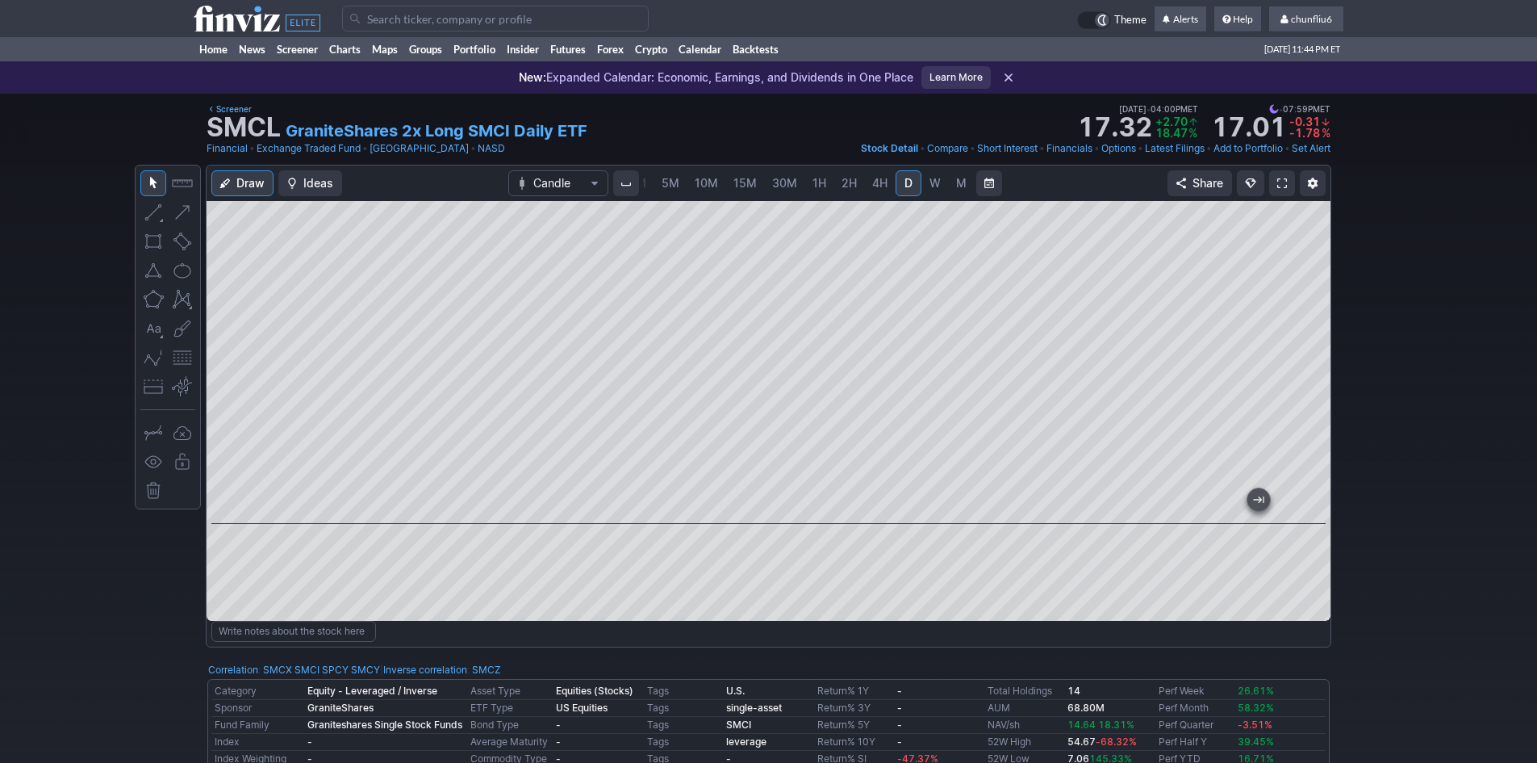
click at [1094, 195] on div "Draw Ideas Candle 1M 2M 3M 5M 10M 15M 30M 1H 2H 4H D W M Share" at bounding box center [769, 392] width 1124 height 455
click at [1308, 338] on div at bounding box center [769, 362] width 1124 height 323
drag, startPoint x: 1317, startPoint y: 320, endPoint x: 1316, endPoint y: 413, distance: 93.6
click at [1316, 412] on div at bounding box center [1314, 358] width 34 height 282
click at [670, 184] on span "5M" at bounding box center [671, 183] width 18 height 14
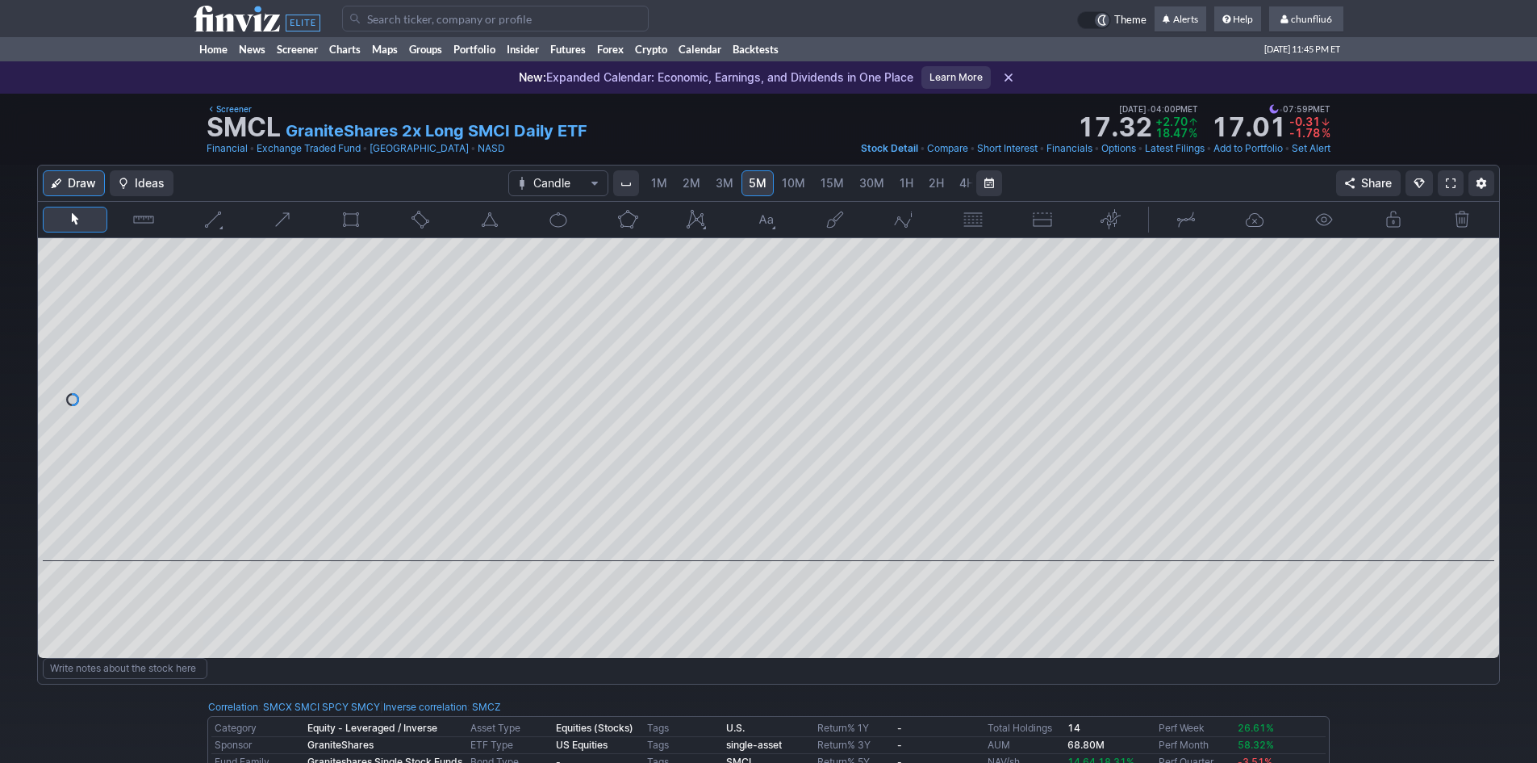
click at [697, 182] on span "2M" at bounding box center [692, 183] width 18 height 14
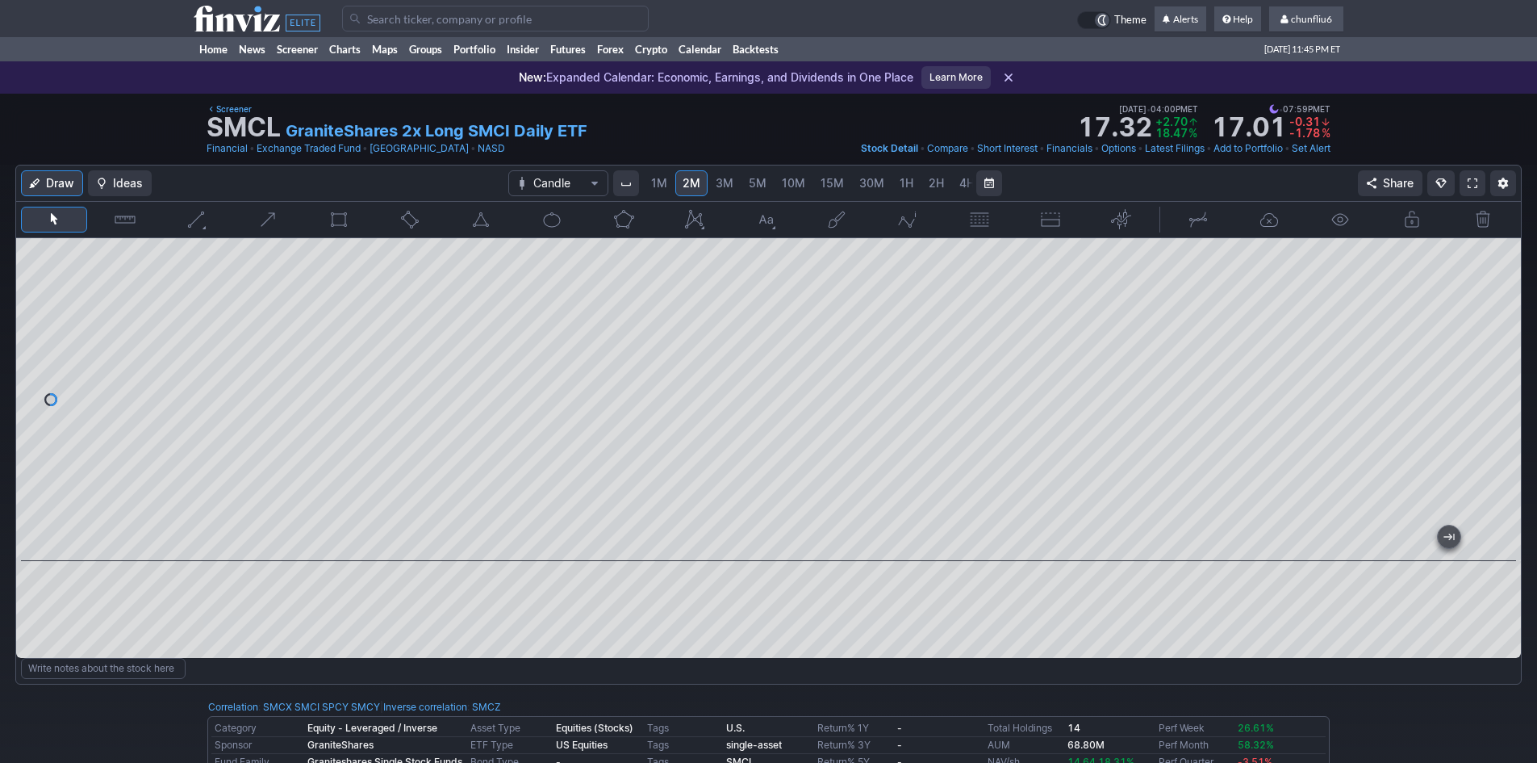
click at [385, 22] on input "Search" at bounding box center [495, 19] width 307 height 26
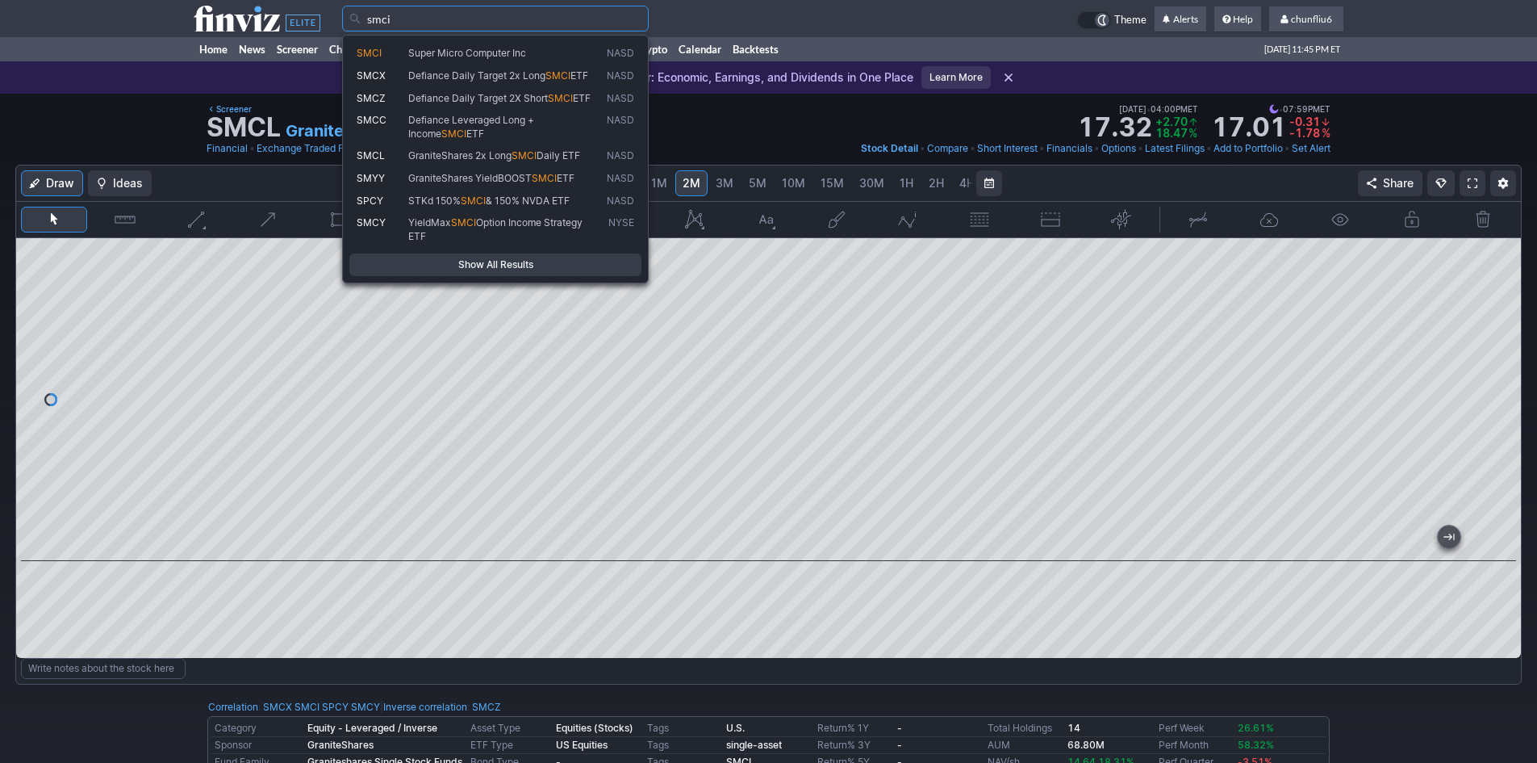
type input "smci"
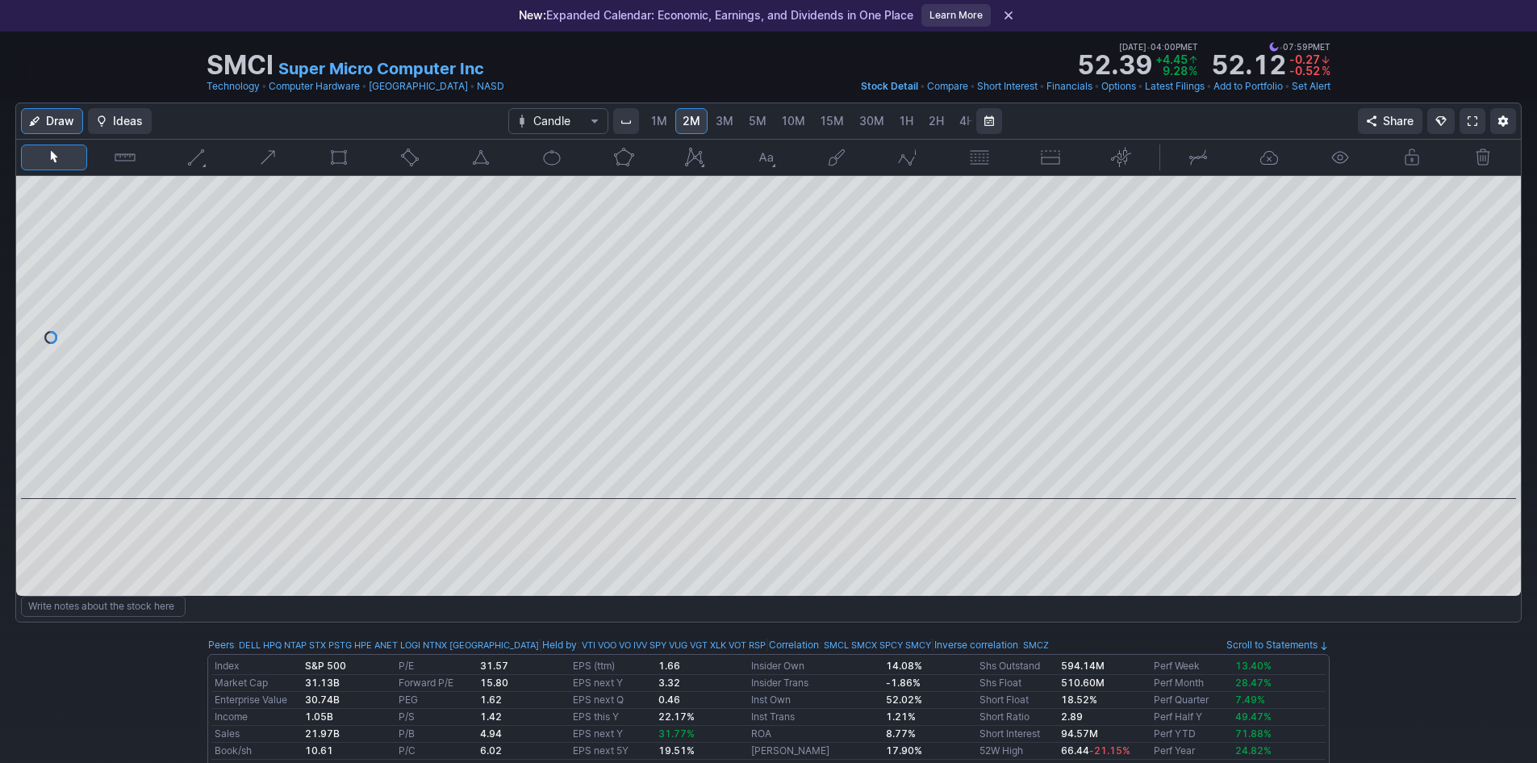
scroll to position [81, 0]
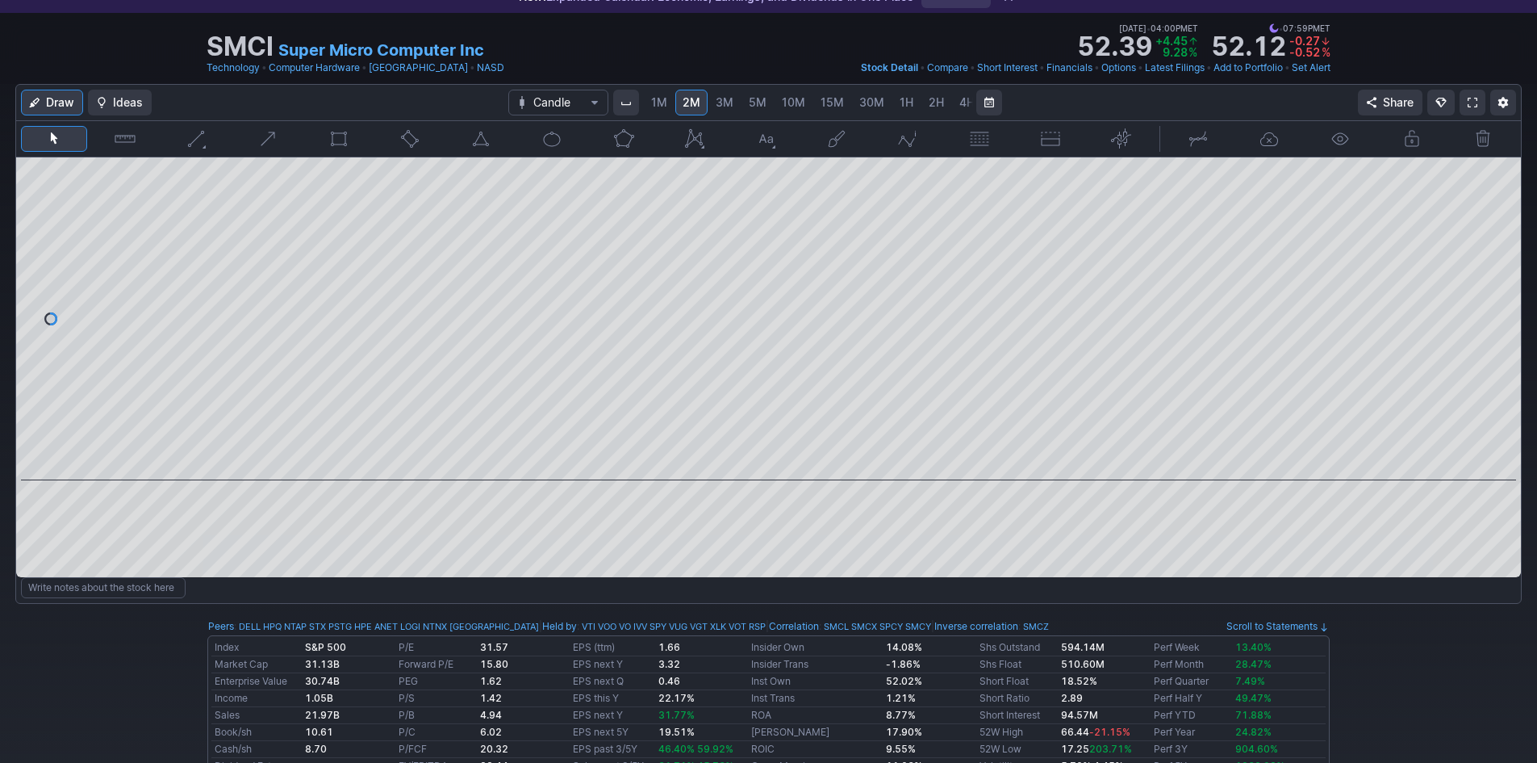
drag, startPoint x: 868, startPoint y: 466, endPoint x: -296, endPoint y: 377, distance: 1168.0
click at [933, 100] on span "2H" at bounding box center [936, 102] width 15 height 14
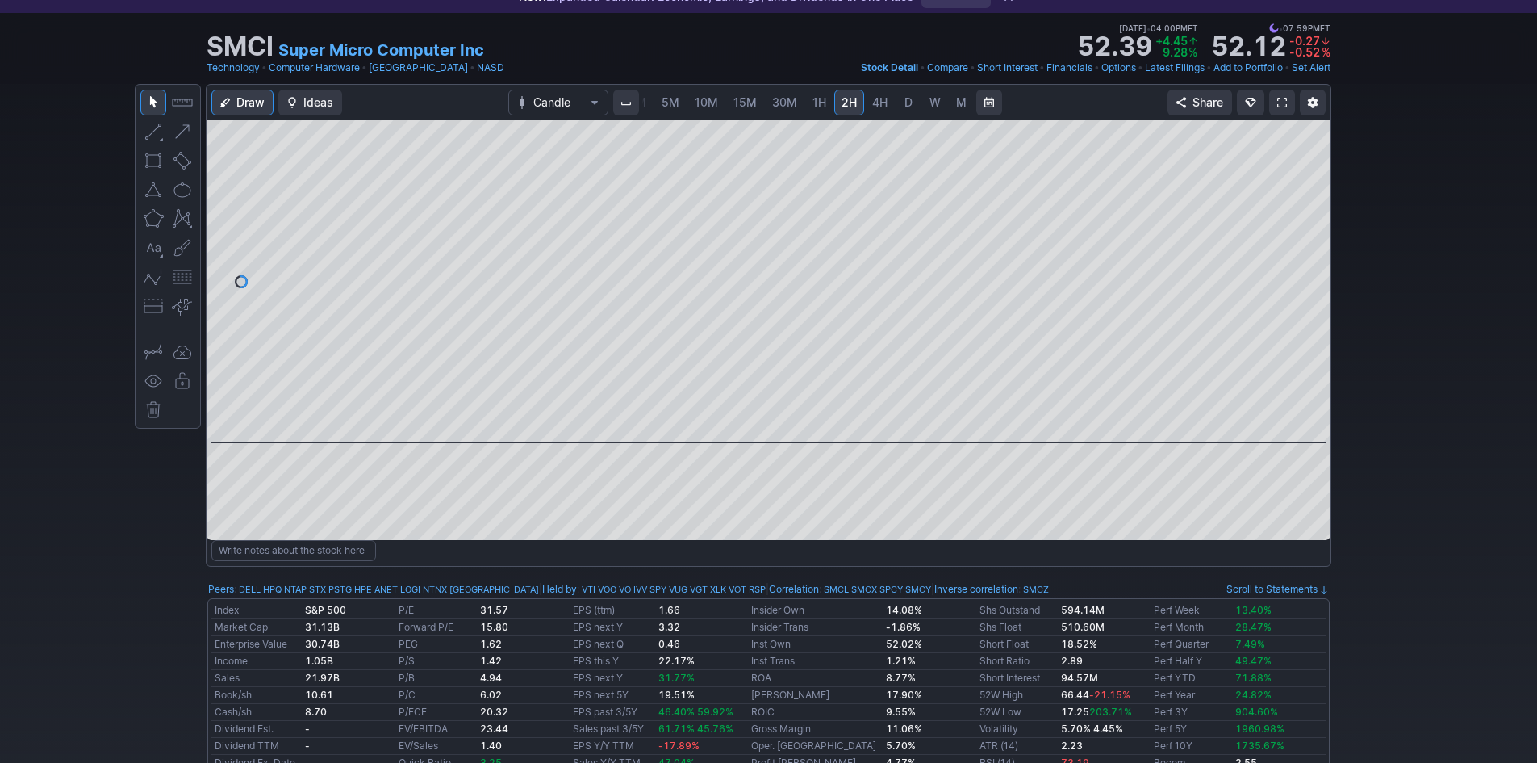
click at [906, 104] on span "D" at bounding box center [909, 102] width 8 height 14
drag, startPoint x: 1314, startPoint y: 307, endPoint x: 1325, endPoint y: 227, distance: 80.7
click at [1325, 227] on div at bounding box center [1314, 277] width 34 height 282
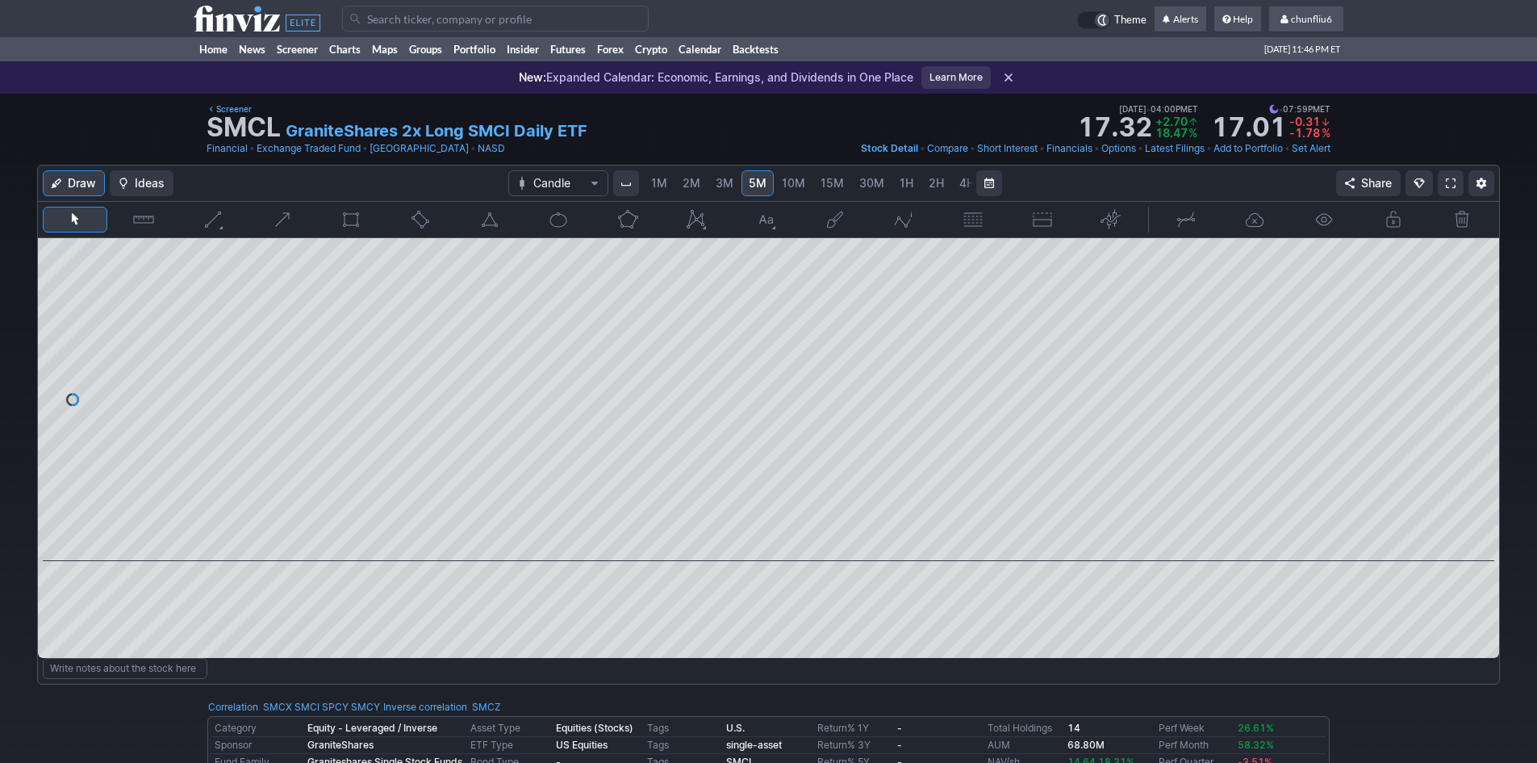
scroll to position [0, 87]
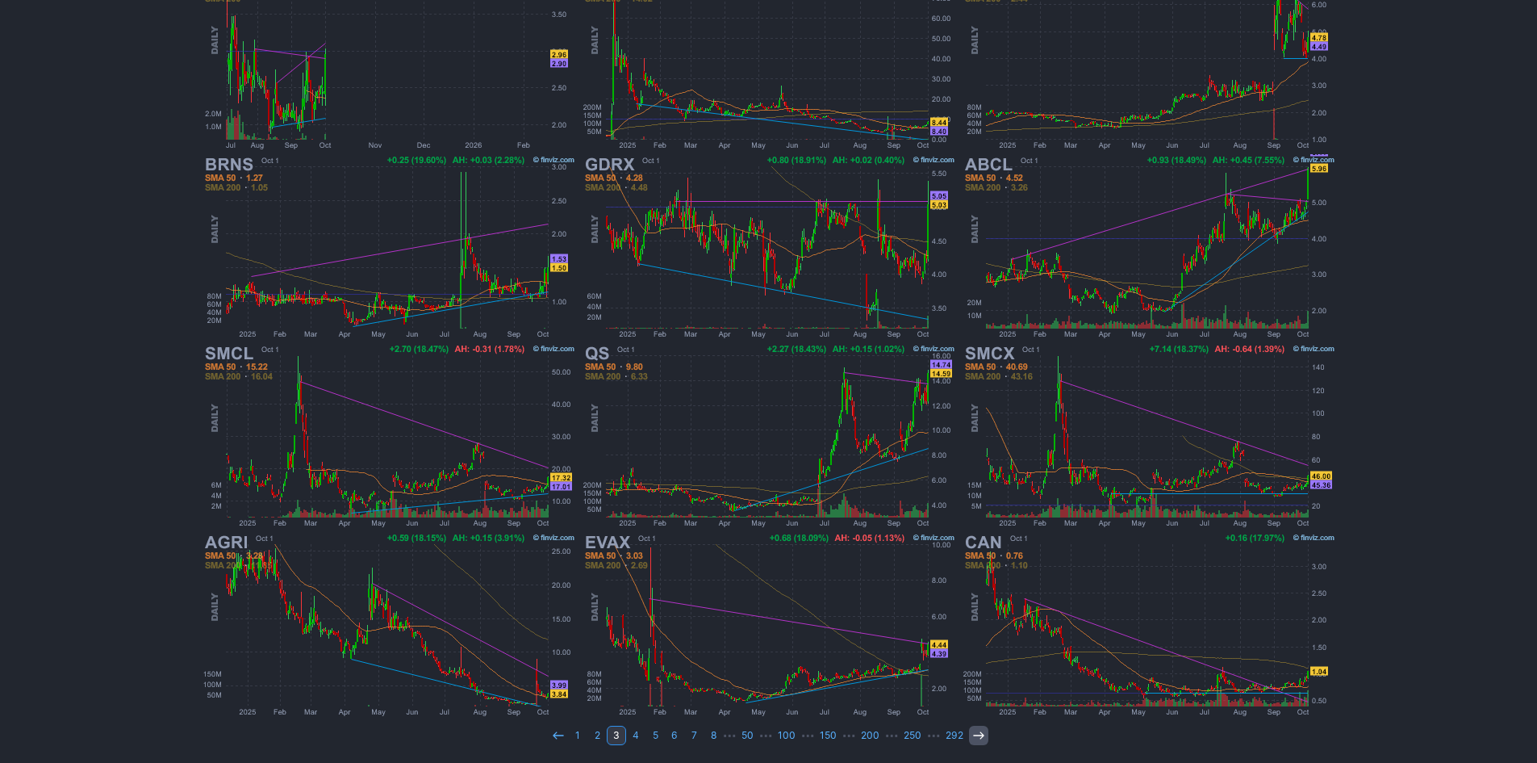
click at [974, 734] on icon at bounding box center [979, 735] width 13 height 13
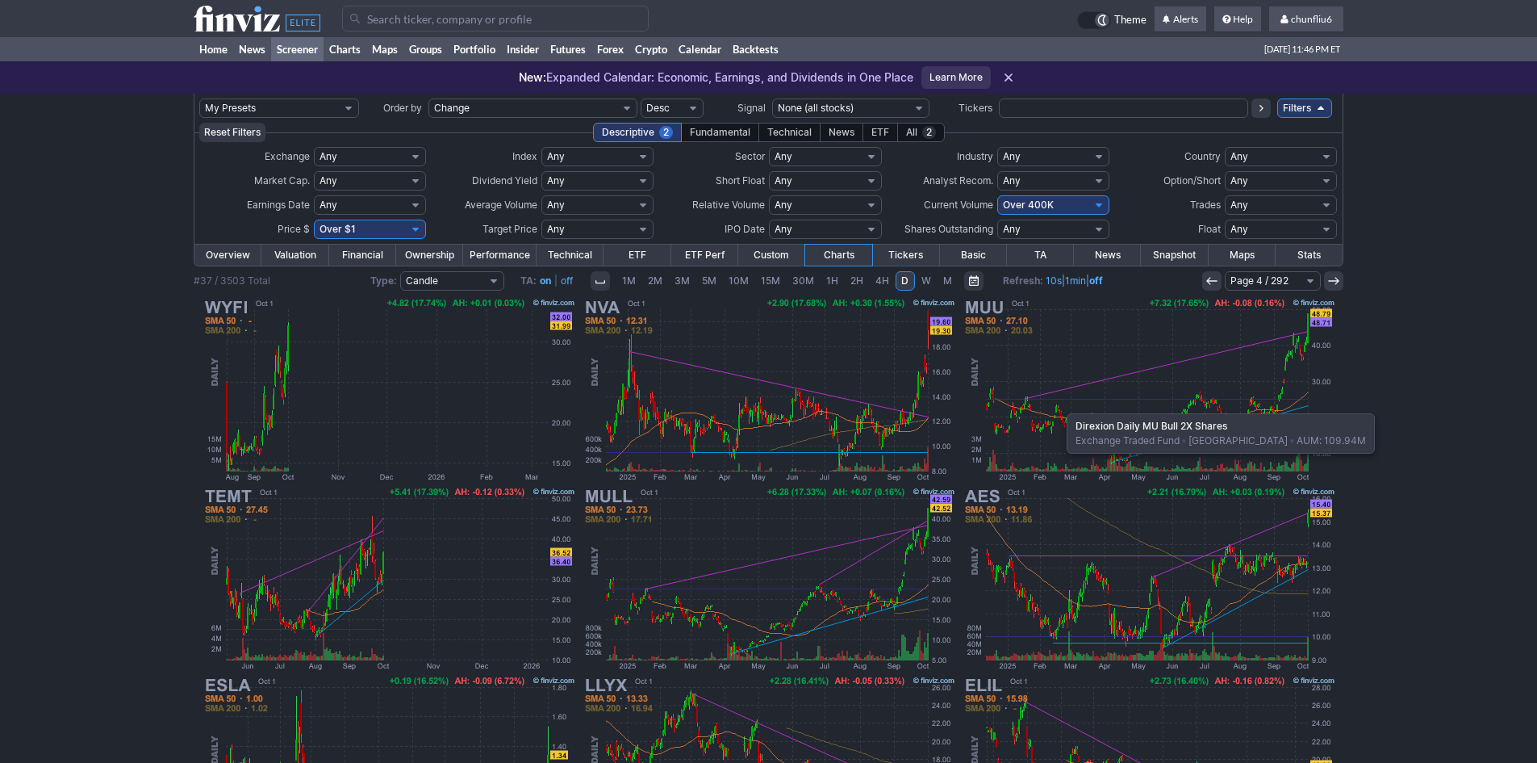
click at [1059, 405] on img at bounding box center [1149, 389] width 378 height 189
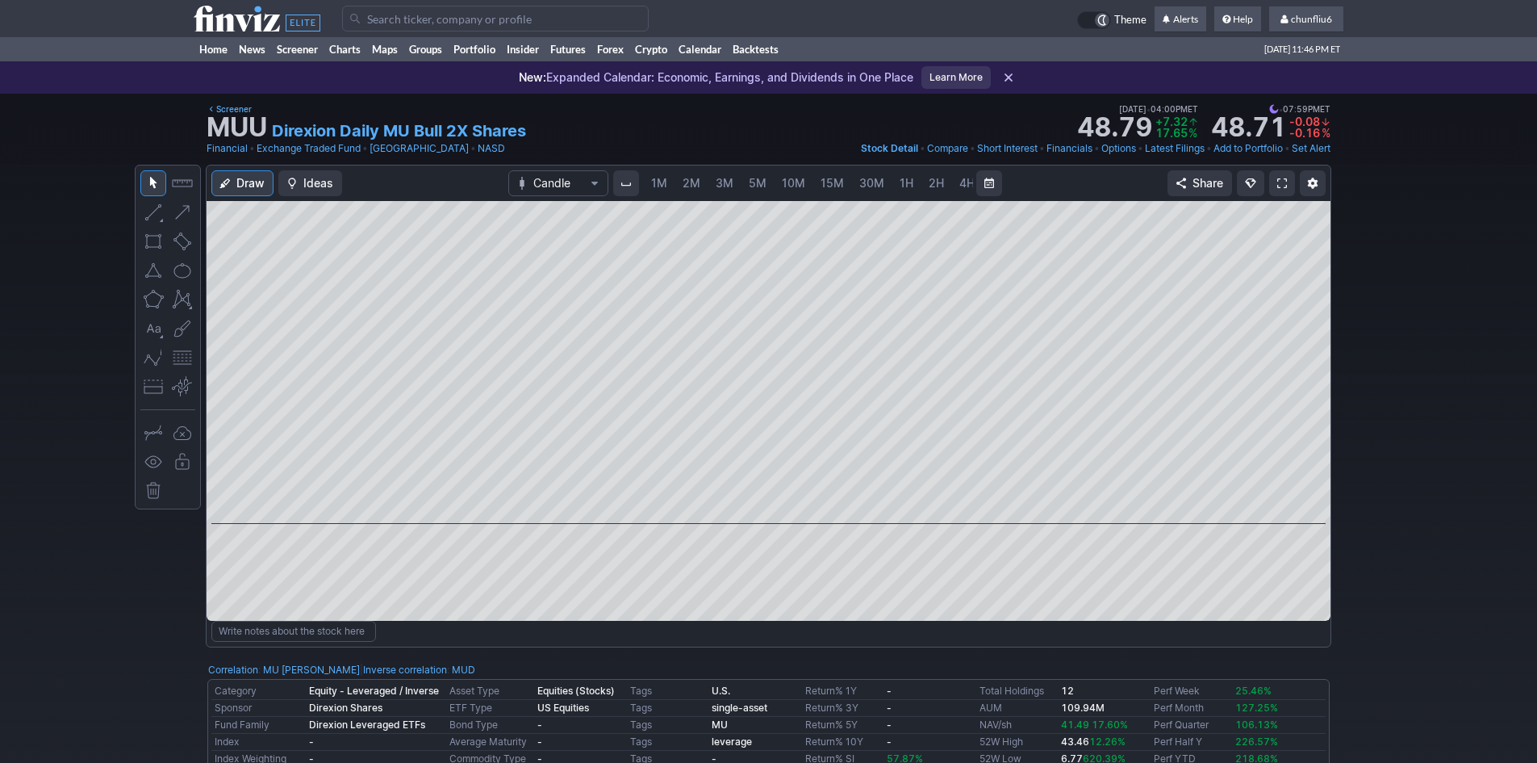
scroll to position [0, 87]
click at [662, 177] on span "5M" at bounding box center [671, 183] width 18 height 14
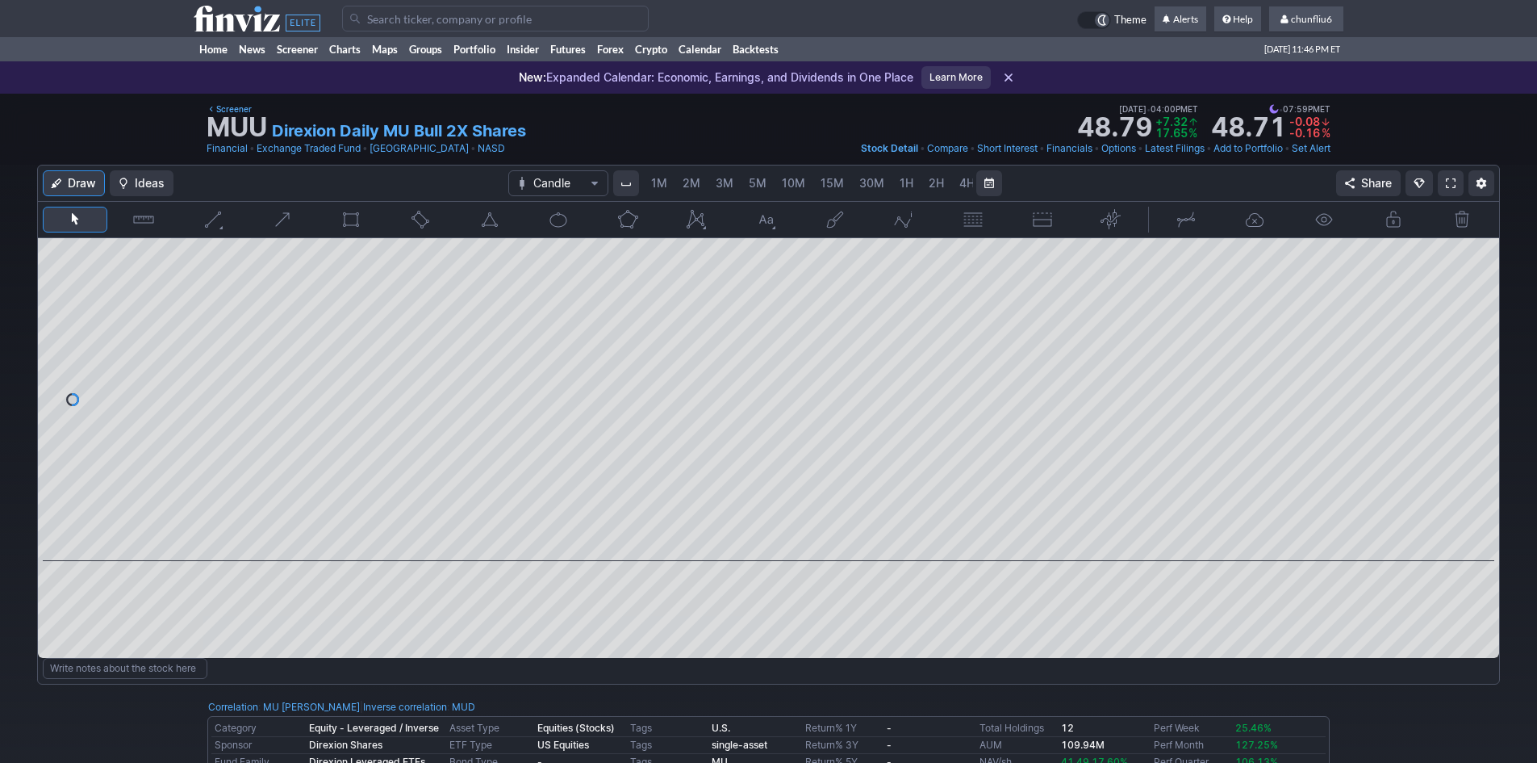
scroll to position [0, 87]
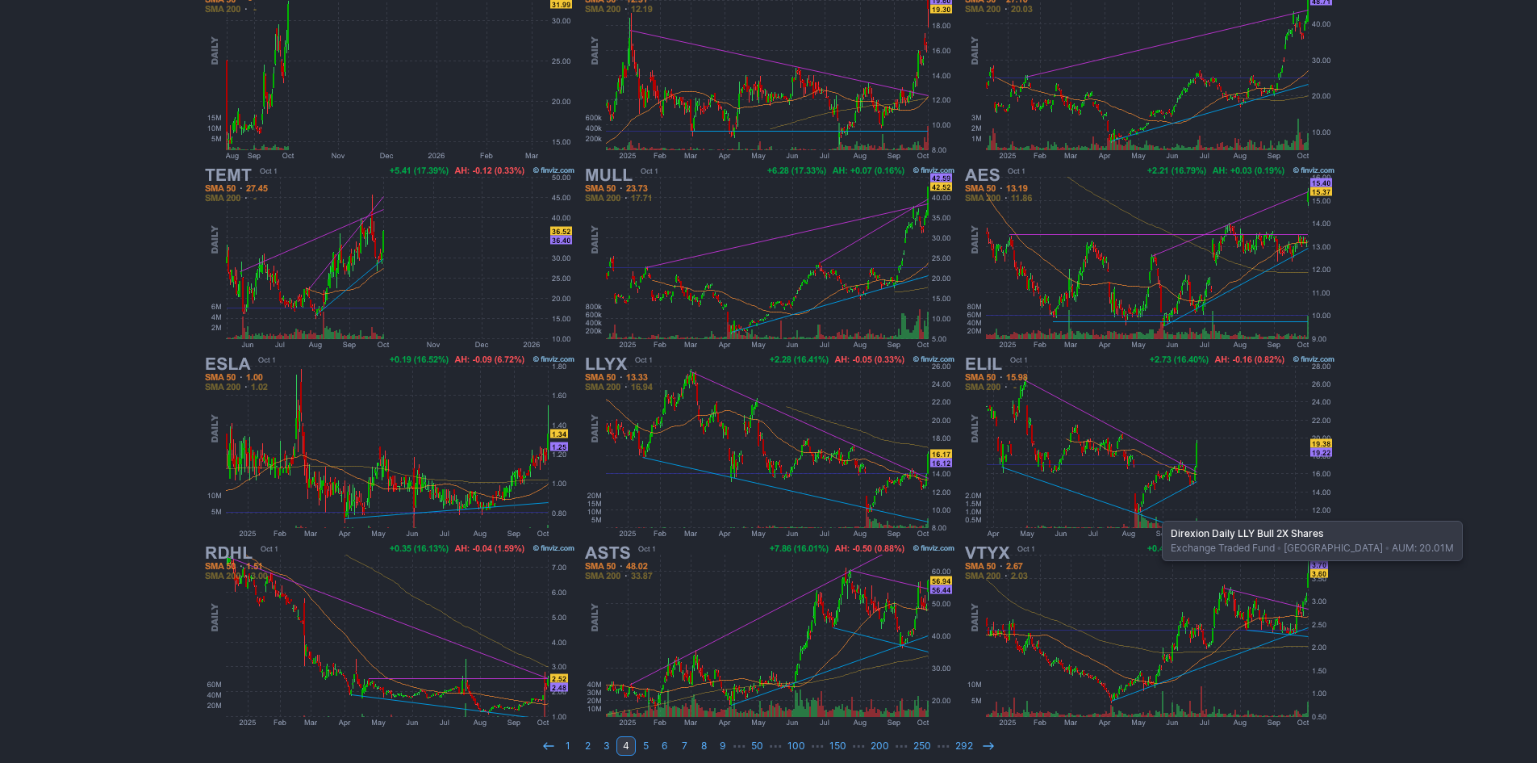
scroll to position [332, 0]
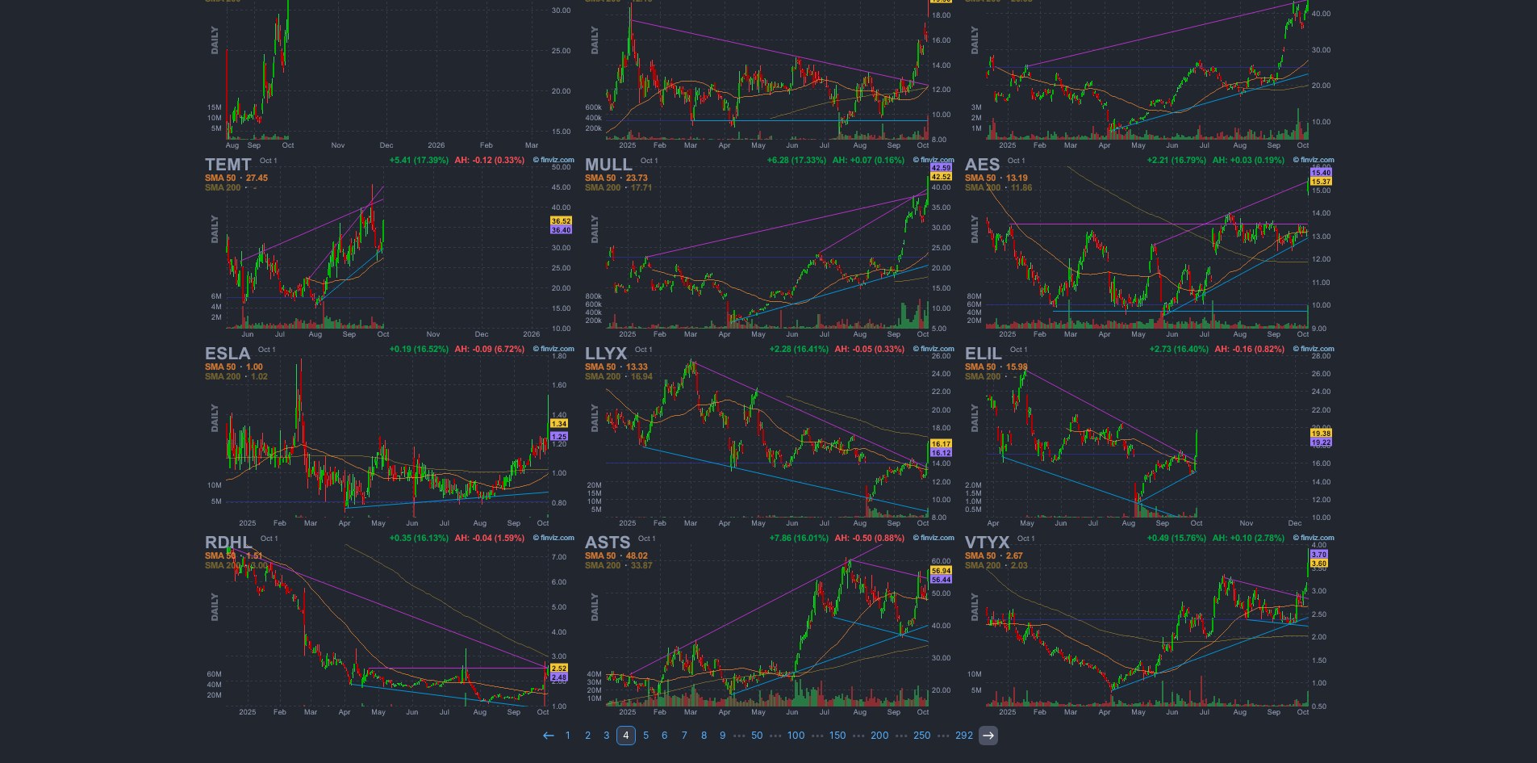
click at [979, 736] on link at bounding box center [988, 735] width 19 height 19
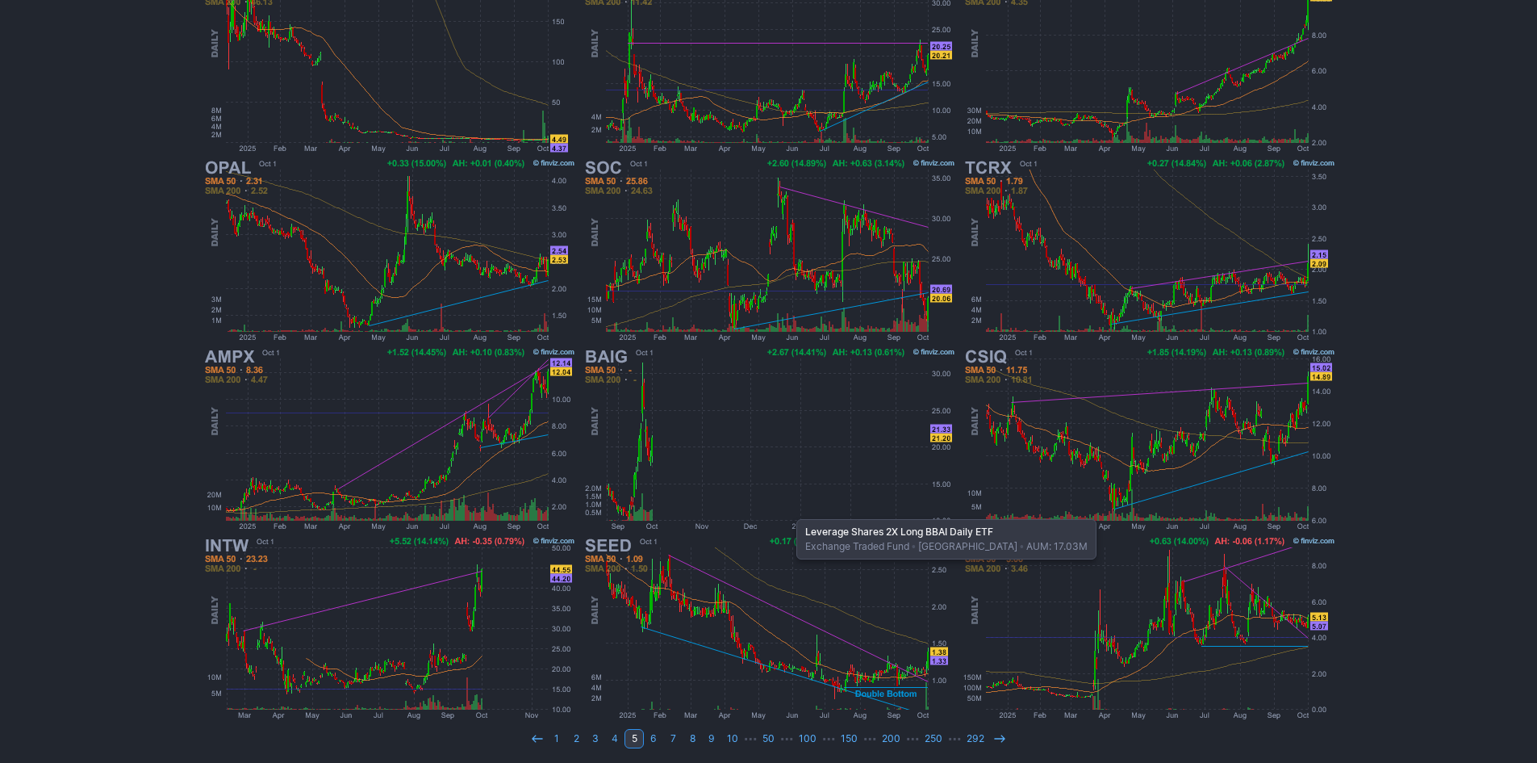
scroll to position [332, 0]
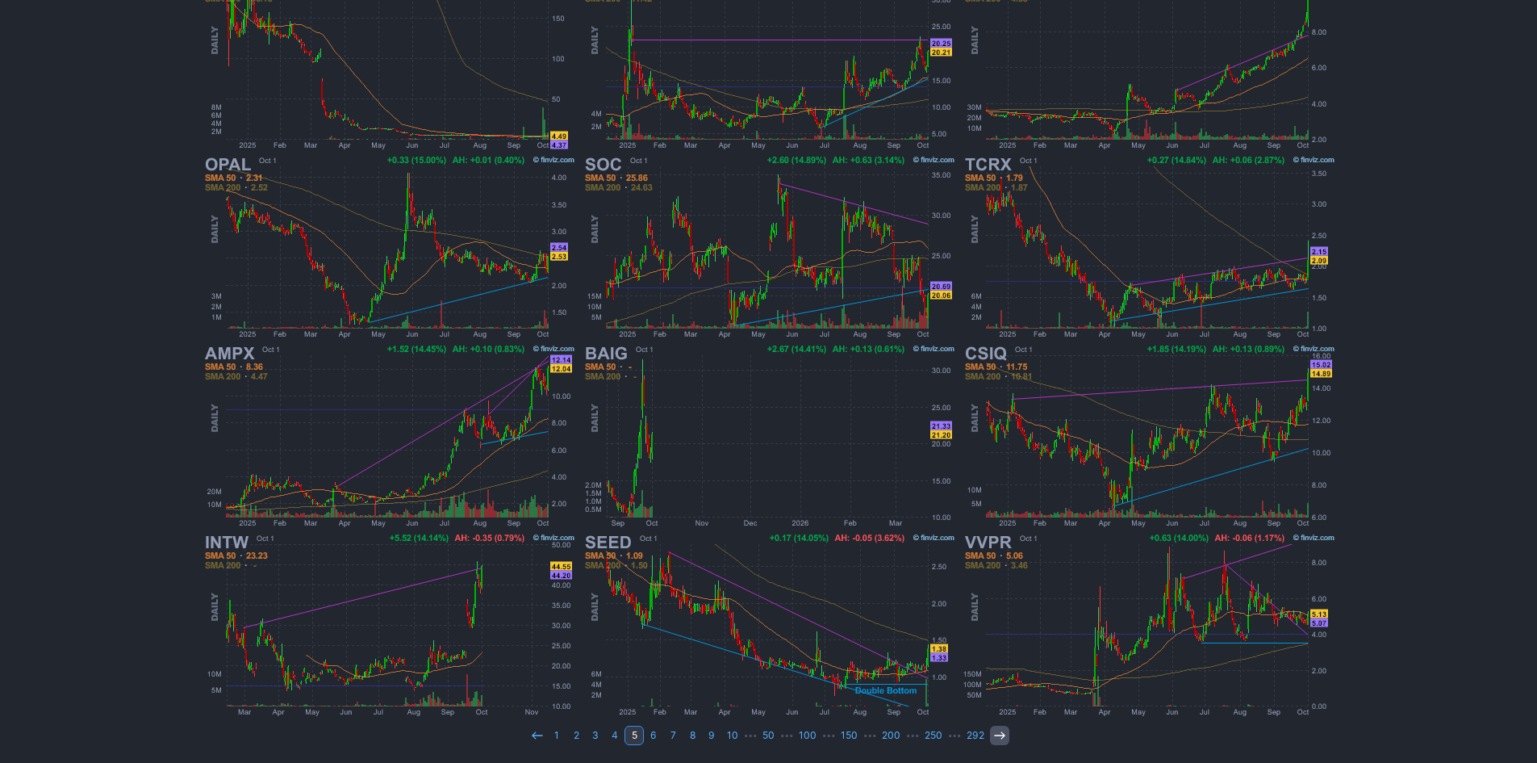
click at [994, 735] on use at bounding box center [999, 734] width 10 height 7
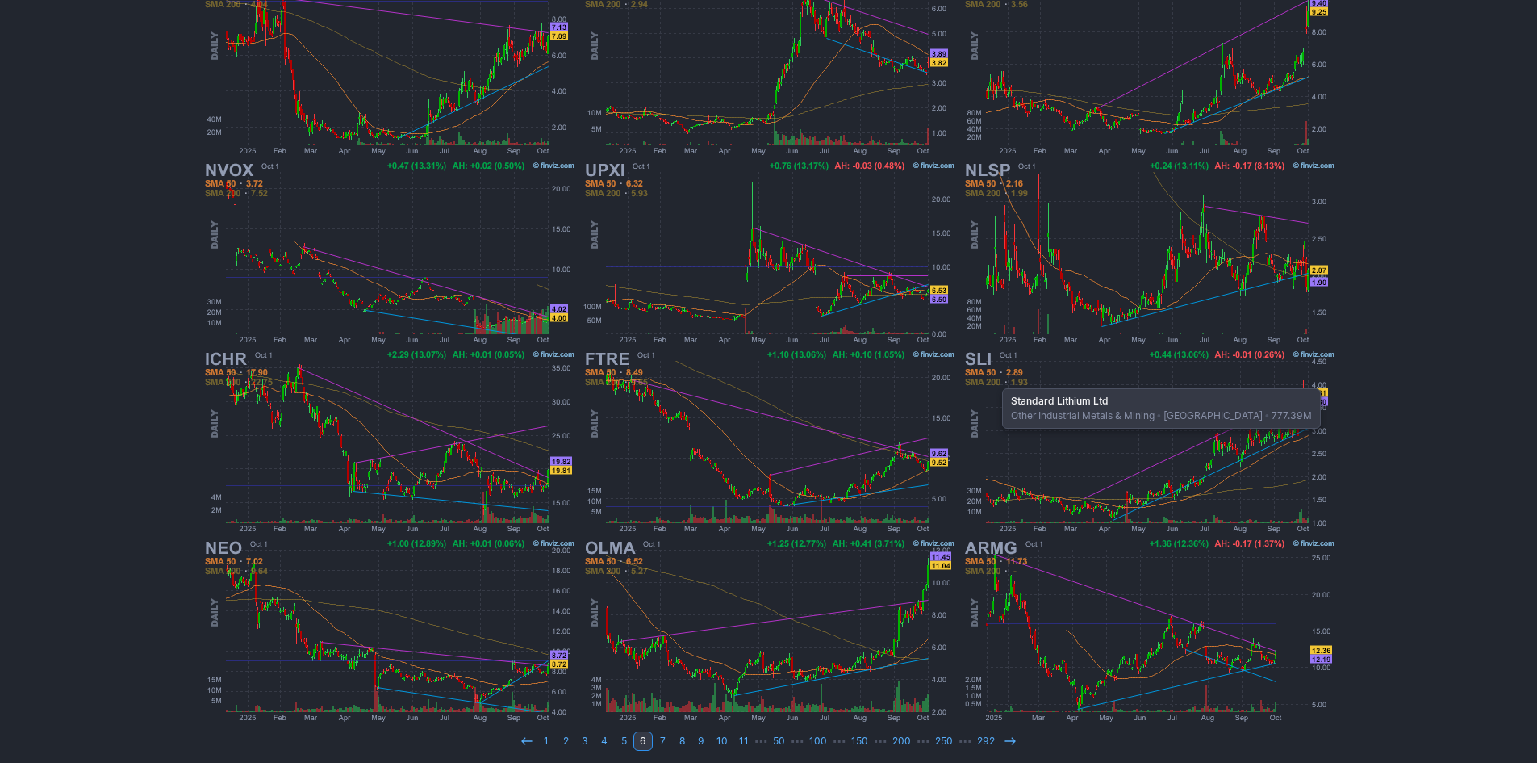
scroll to position [332, 0]
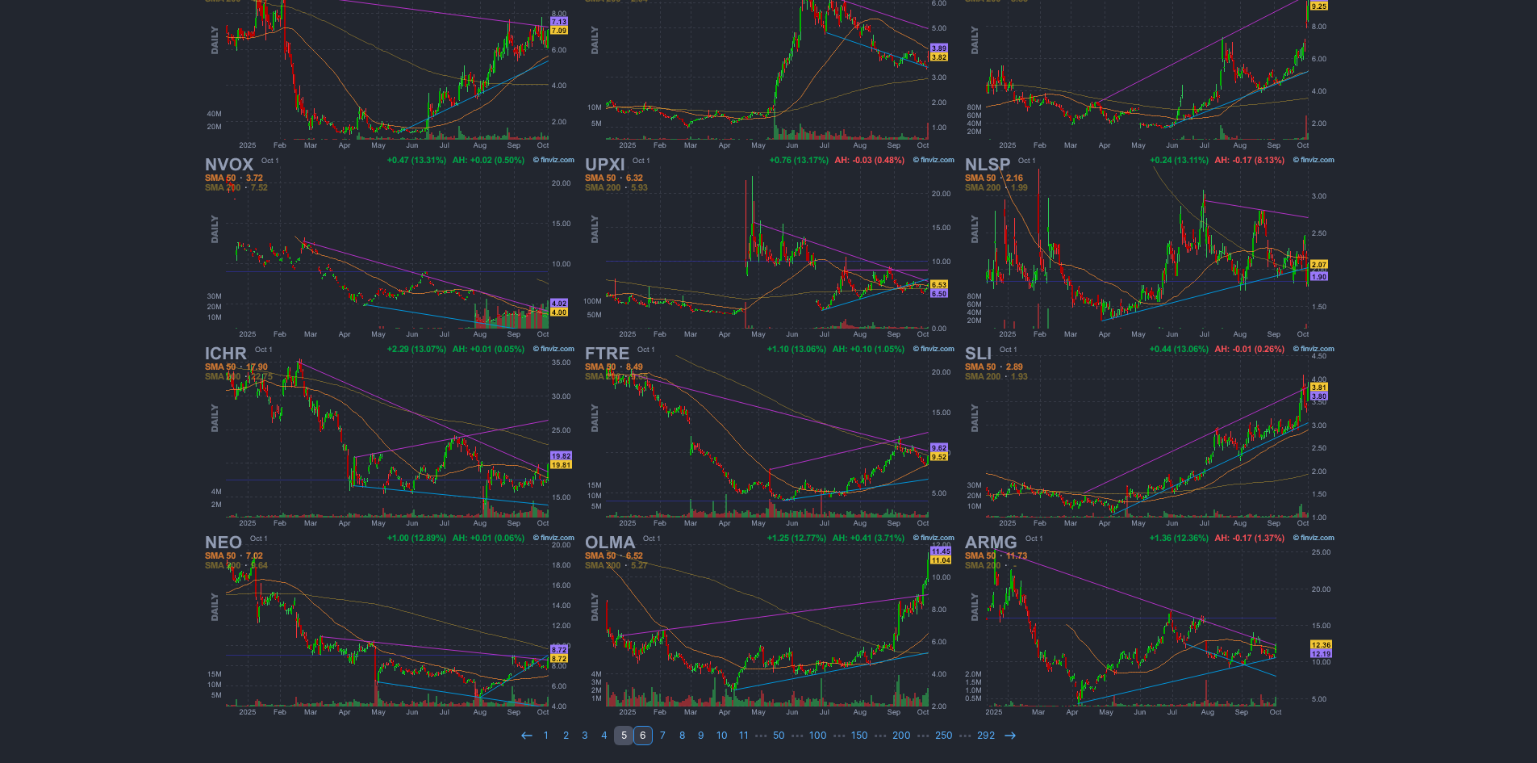
click at [630, 734] on link "5" at bounding box center [623, 735] width 19 height 19
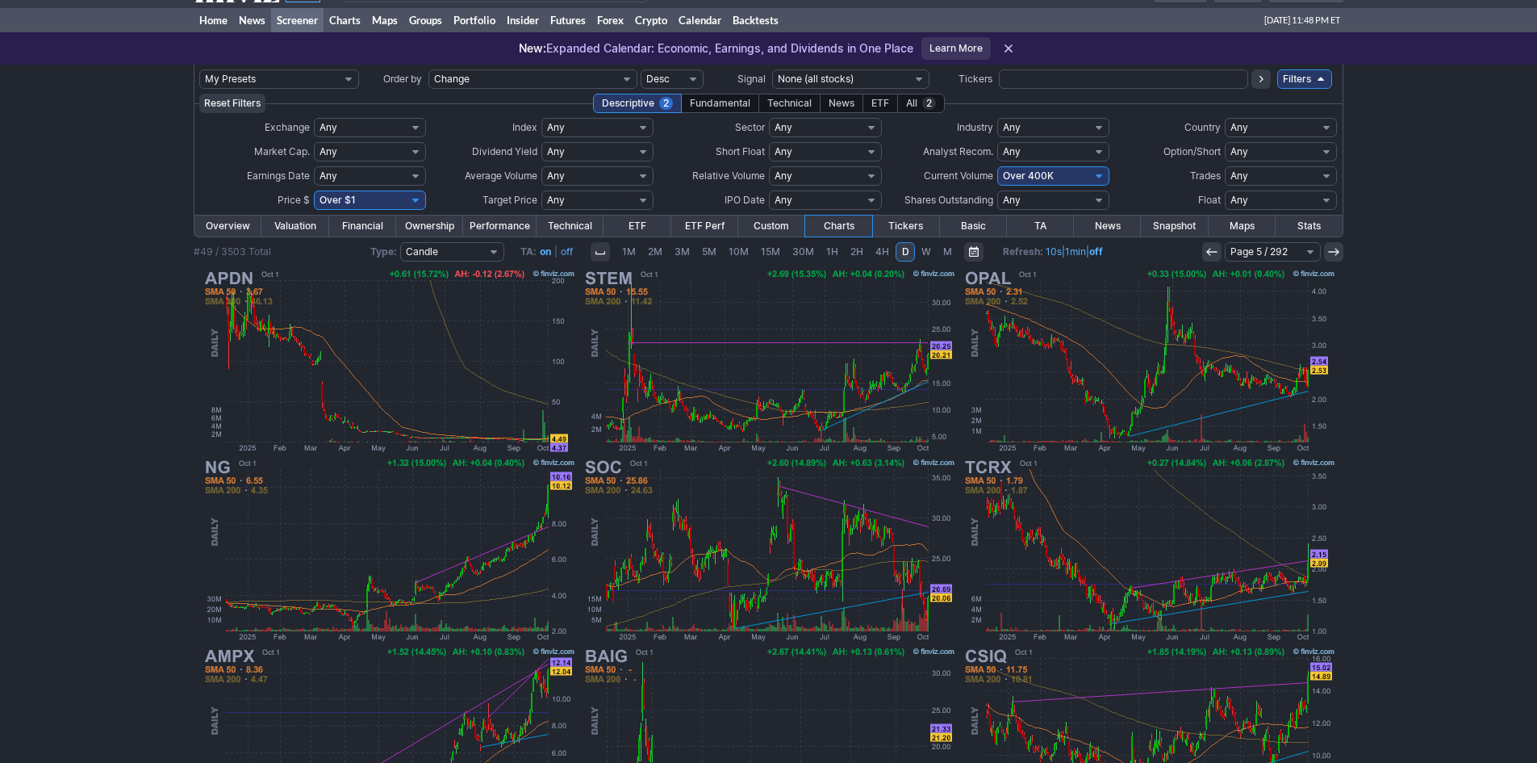
scroll to position [81, 0]
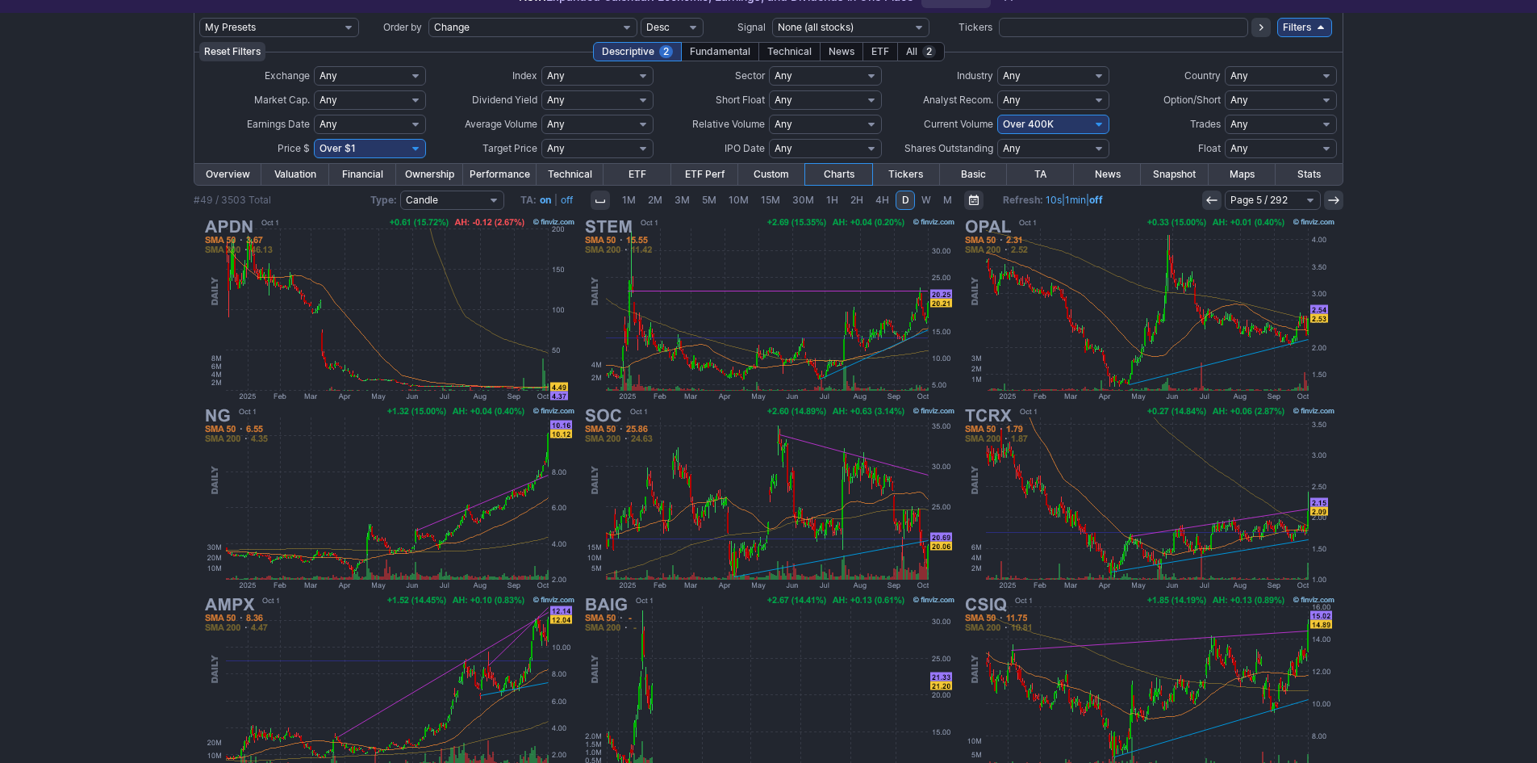
click at [400, 143] on select "Any Under $1 Under $2 Under $3 Under $4 Under $5 Under $7 Under $10 Under $15 U…" at bounding box center [370, 148] width 112 height 19
select select "o10"
click at [314, 139] on select "Any Under $1 Under $2 Under $3 Under $4 Under $5 Under $7 Under $10 Under $15 U…" at bounding box center [370, 148] width 112 height 19
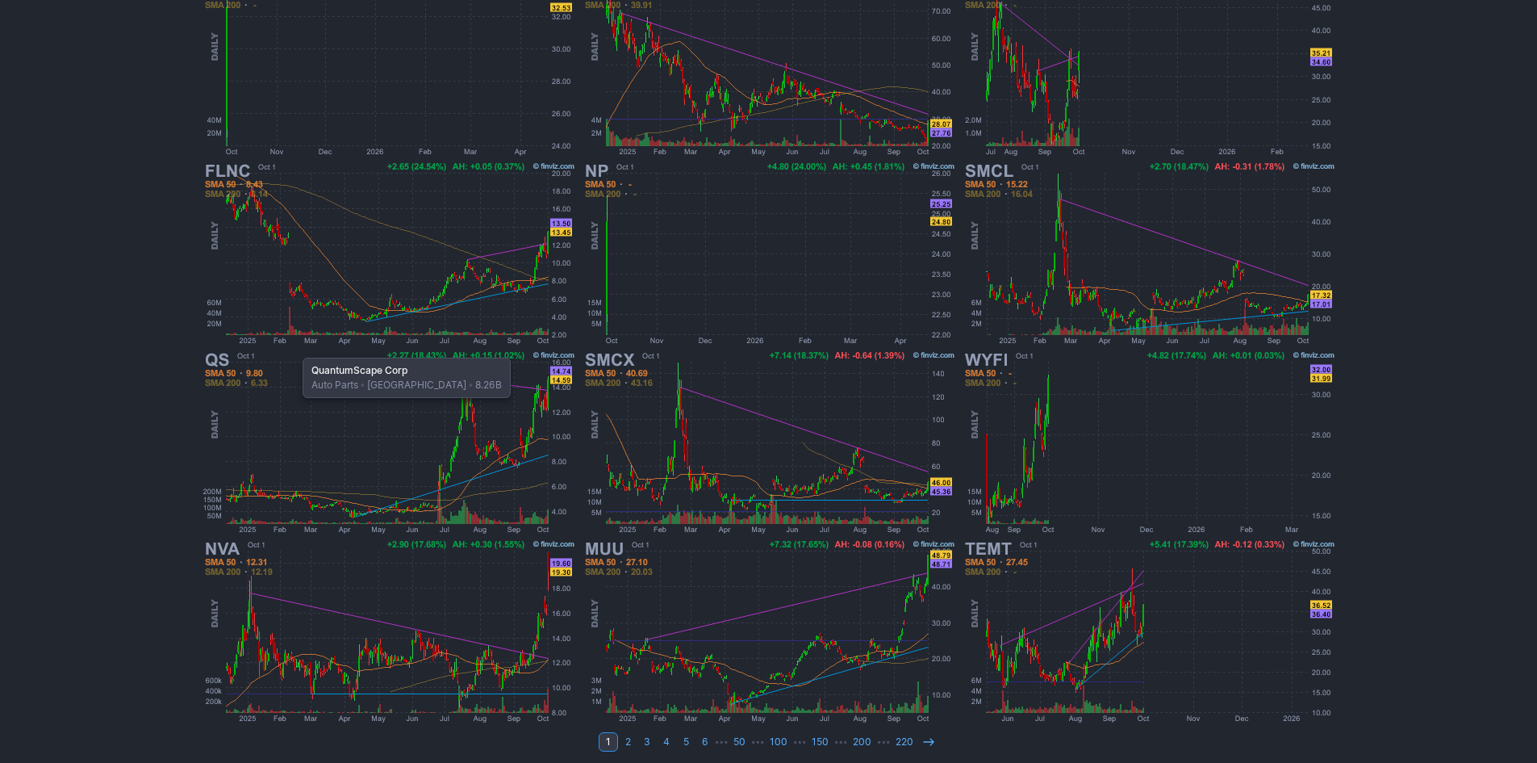
scroll to position [332, 0]
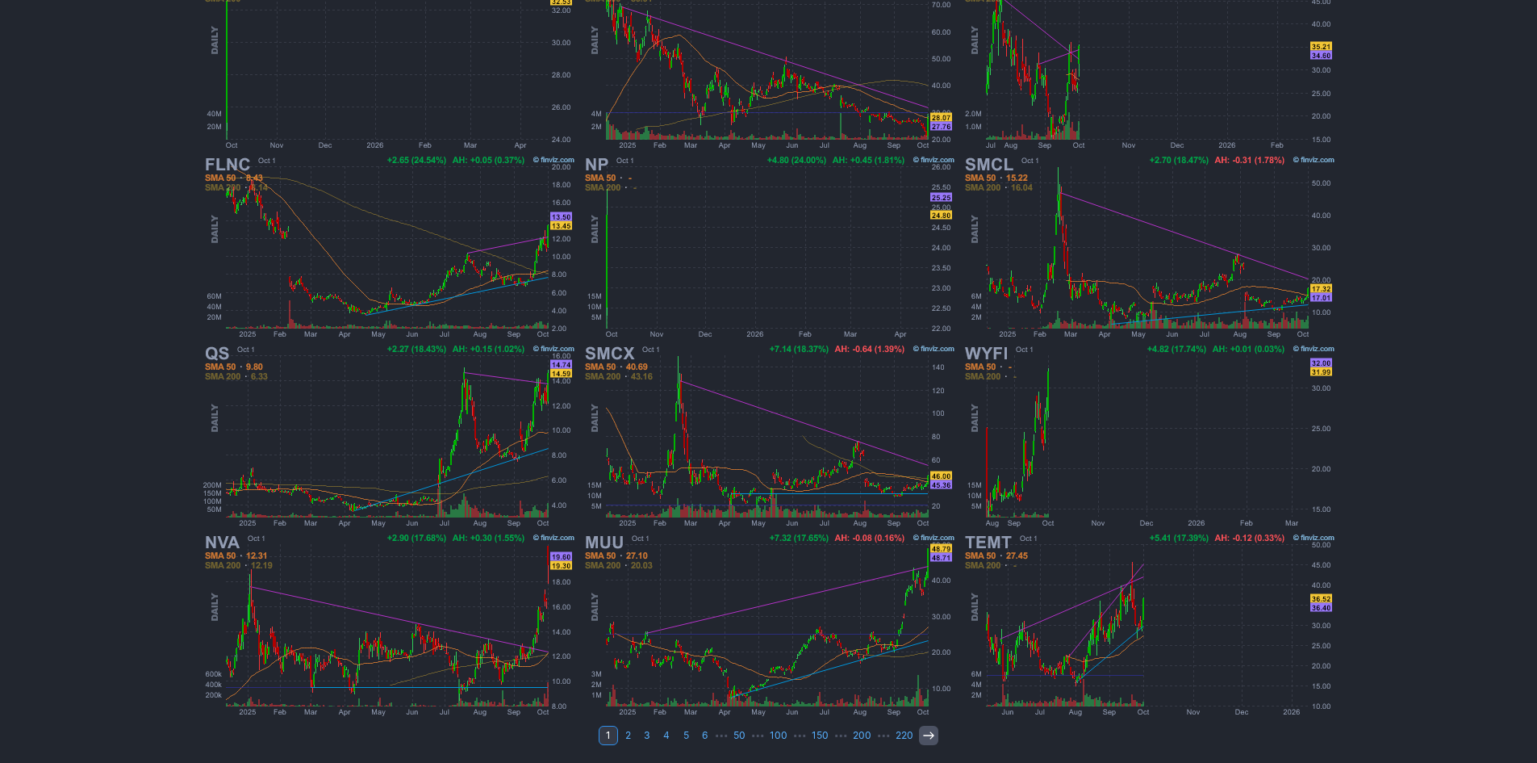
click at [923, 735] on use at bounding box center [928, 734] width 10 height 7
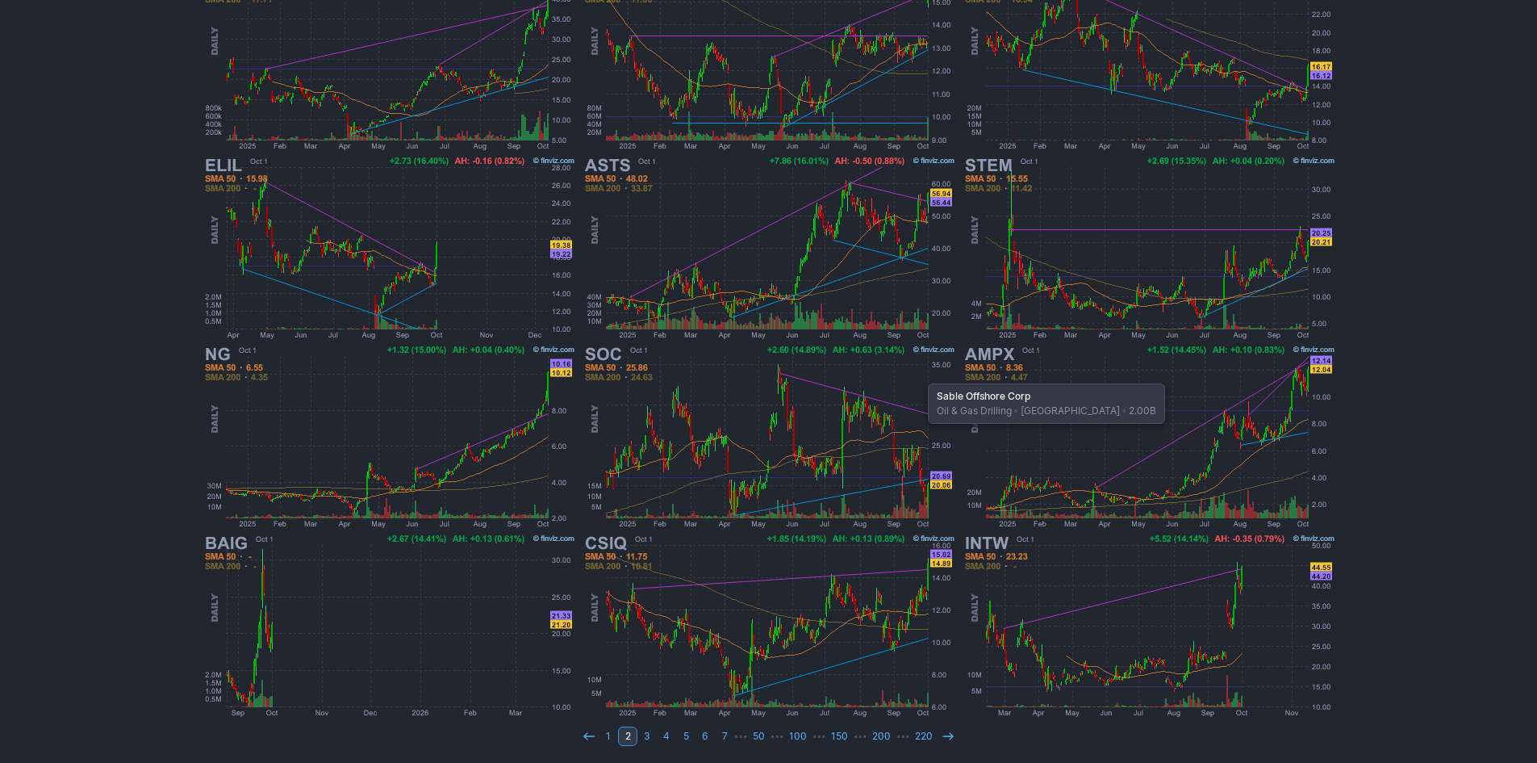
scroll to position [332, 0]
click at [943, 735] on use at bounding box center [948, 734] width 10 height 7
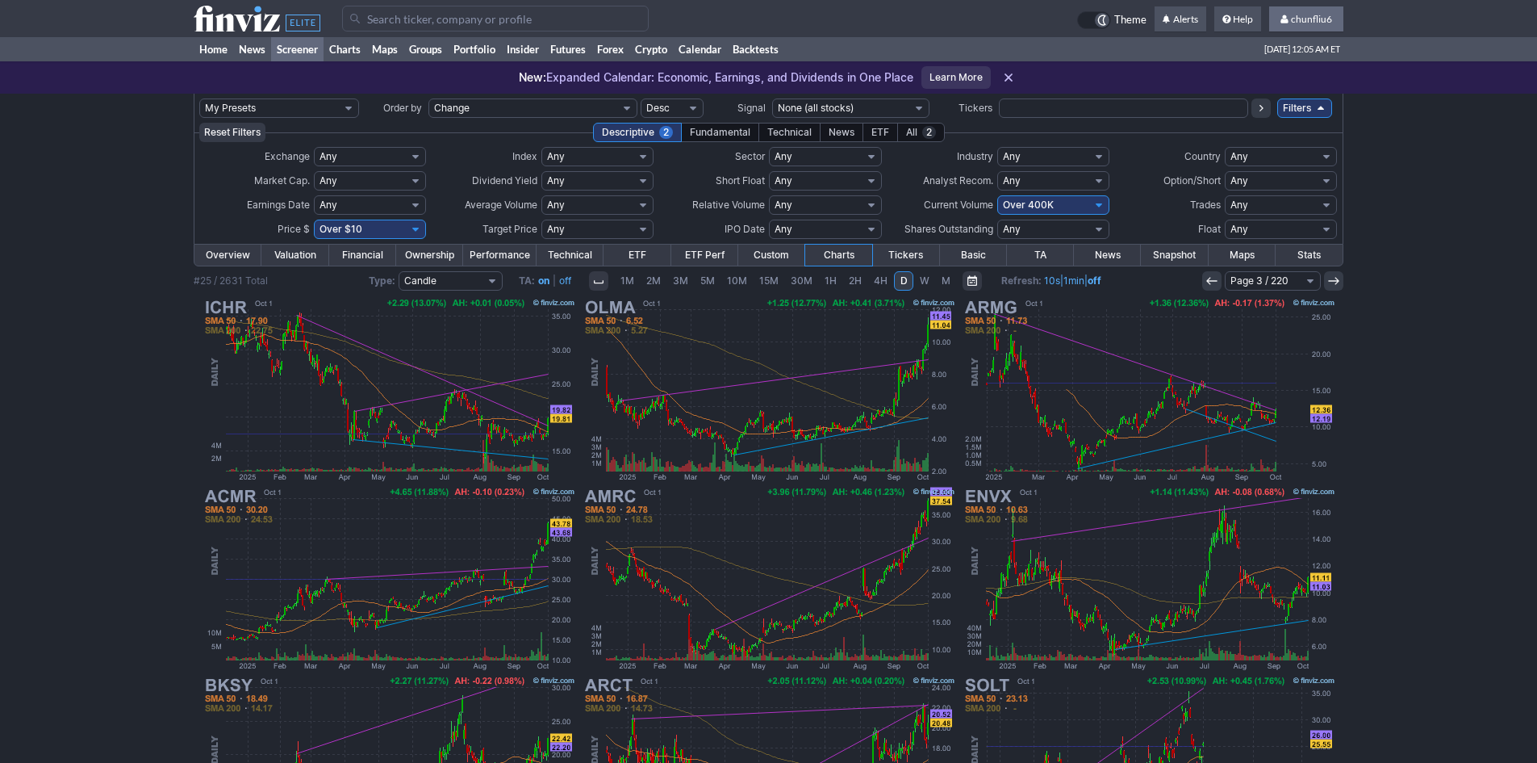
click at [1327, 21] on span "chunfliu6" at bounding box center [1311, 19] width 41 height 12
click at [1280, 123] on link "Sign Out" at bounding box center [1298, 120] width 90 height 26
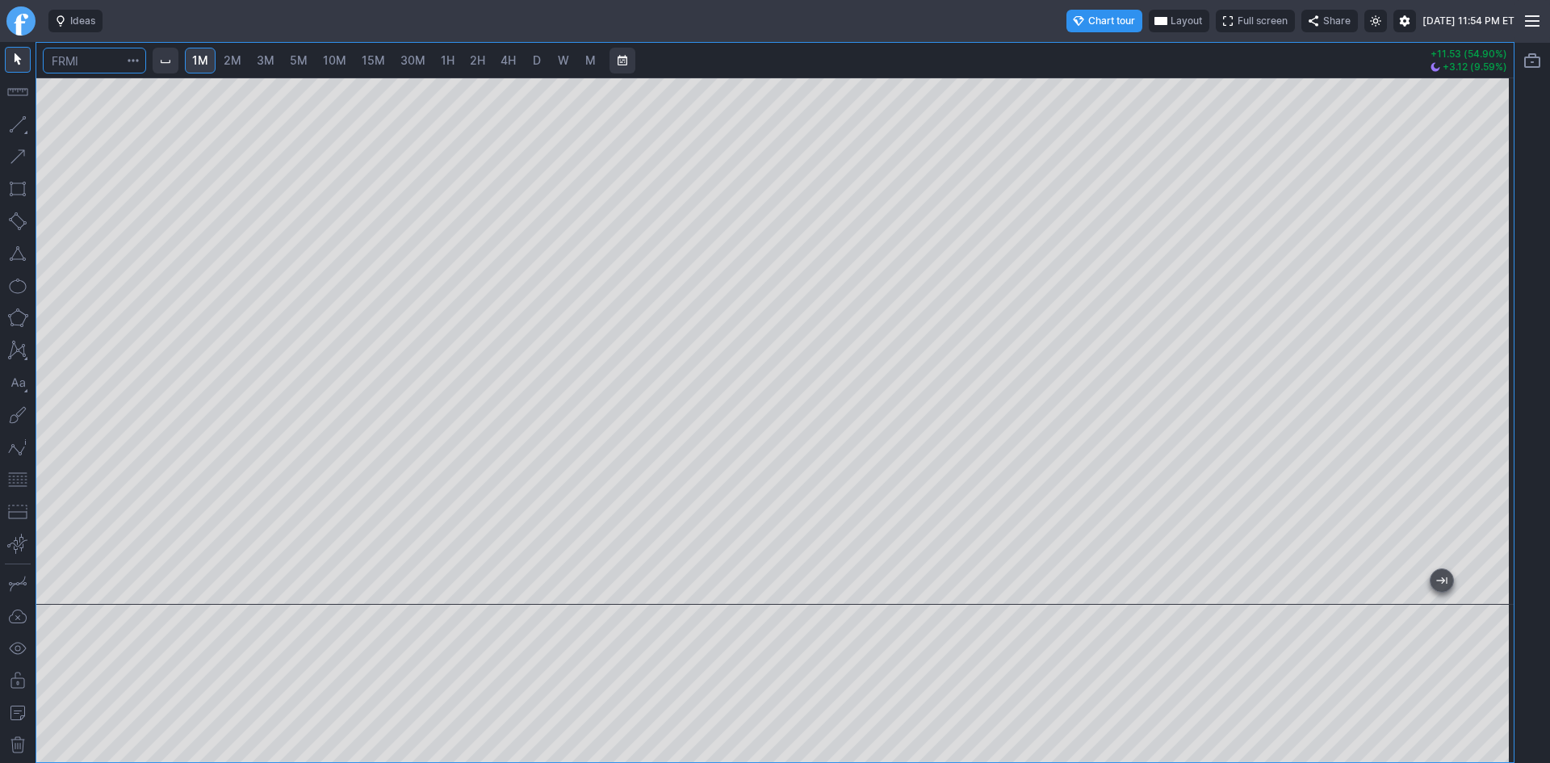
click at [107, 59] on input "Search" at bounding box center [94, 61] width 103 height 26
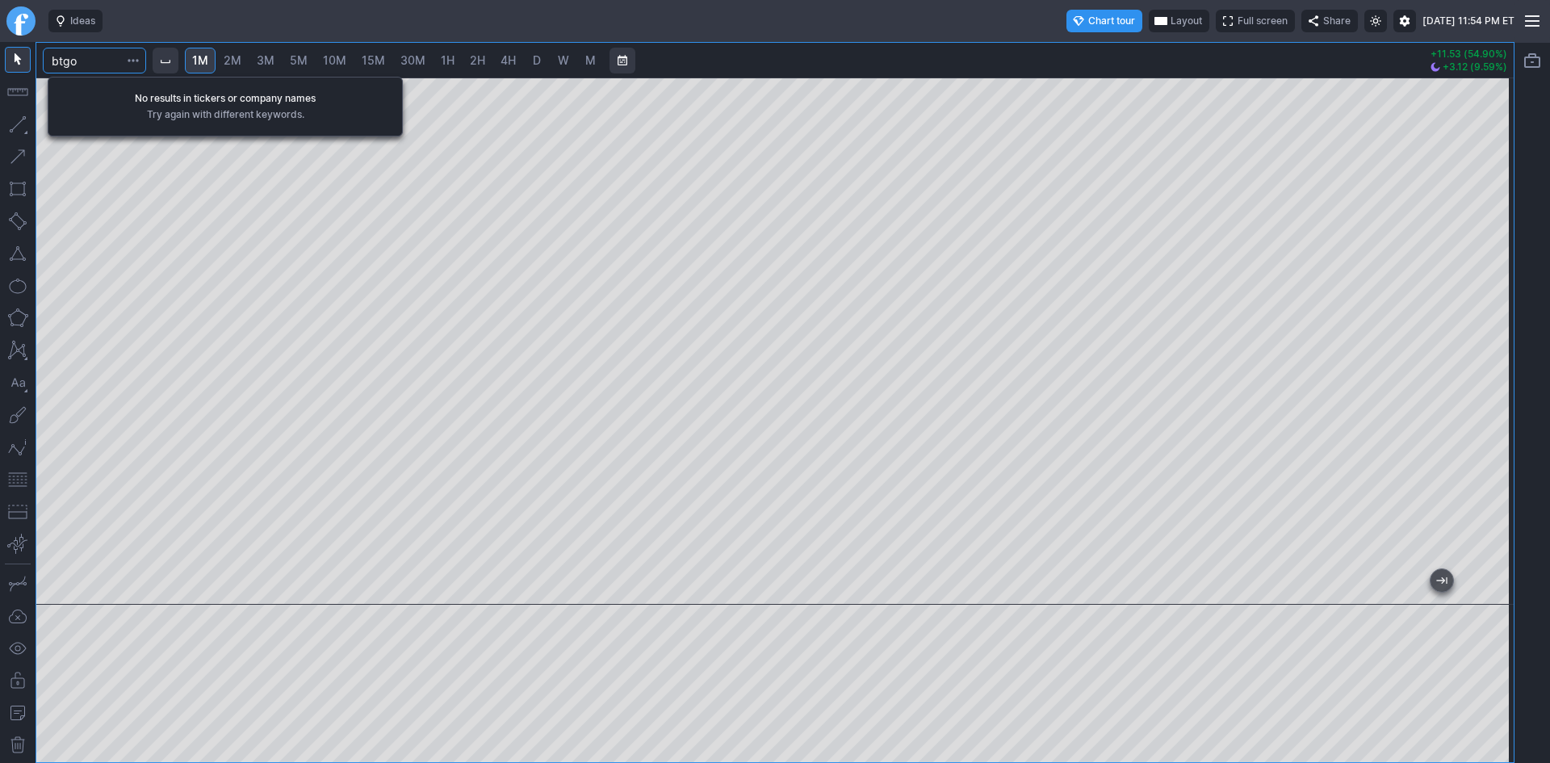
type input "btgo"
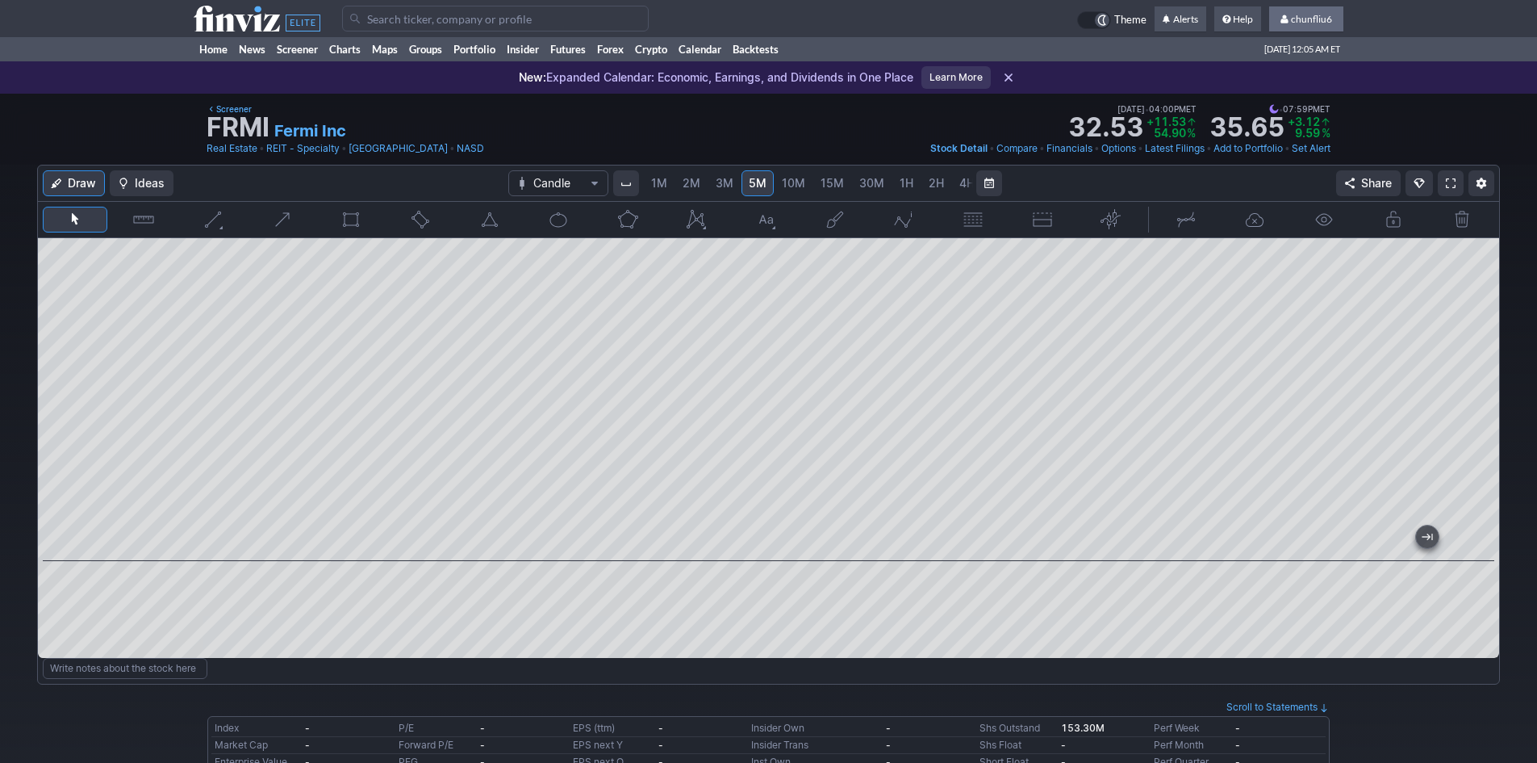
click at [1305, 18] on span "chunfliu6" at bounding box center [1311, 19] width 41 height 12
click at [1278, 116] on link "Sign Out" at bounding box center [1298, 120] width 90 height 26
